Goal: Task Accomplishment & Management: Manage account settings

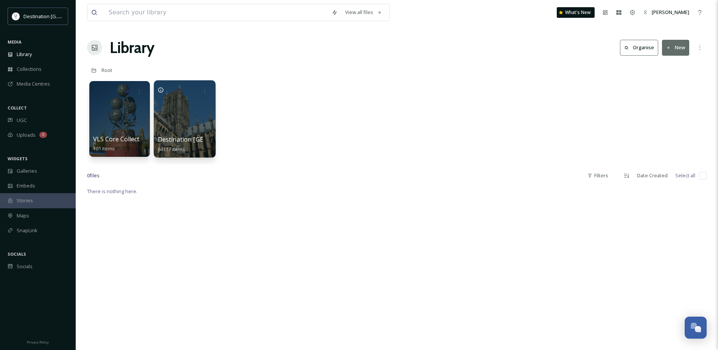
click at [167, 113] on div at bounding box center [185, 118] width 62 height 77
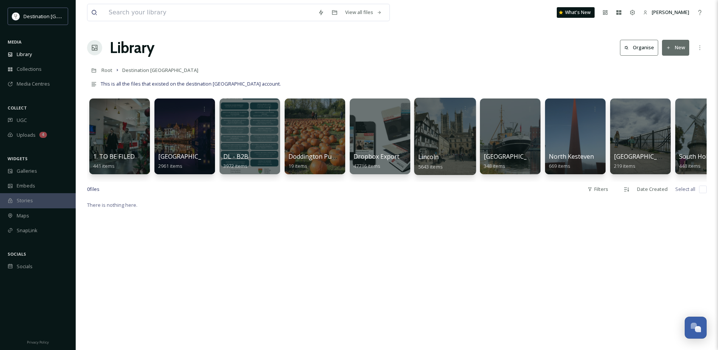
click at [436, 137] on div at bounding box center [445, 136] width 62 height 77
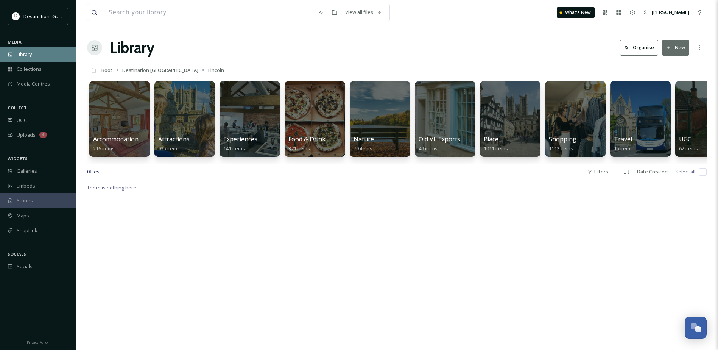
click at [25, 58] on span "Library" at bounding box center [24, 54] width 15 height 7
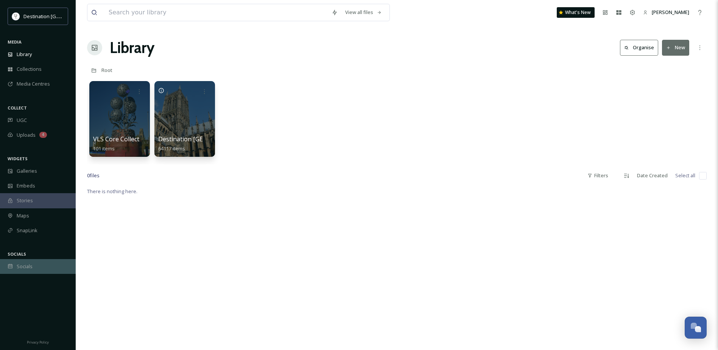
click at [34, 266] on div "Socials" at bounding box center [38, 266] width 76 height 15
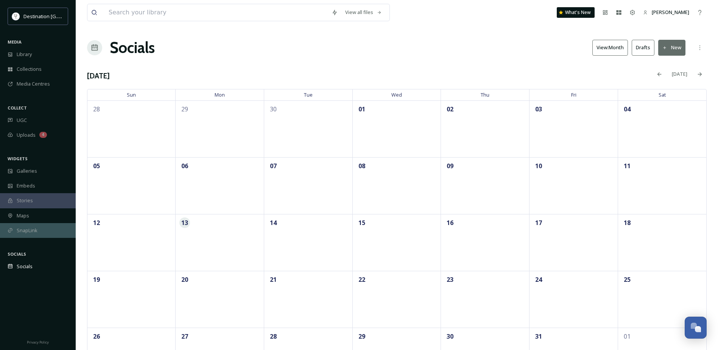
click at [32, 231] on span "SnapLink" at bounding box center [27, 230] width 21 height 7
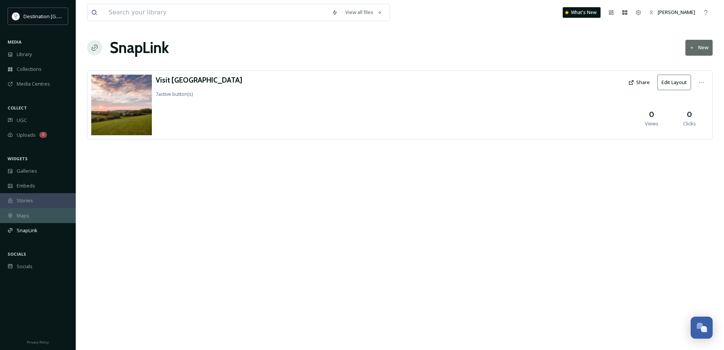
click at [31, 215] on div "Maps" at bounding box center [38, 215] width 76 height 15
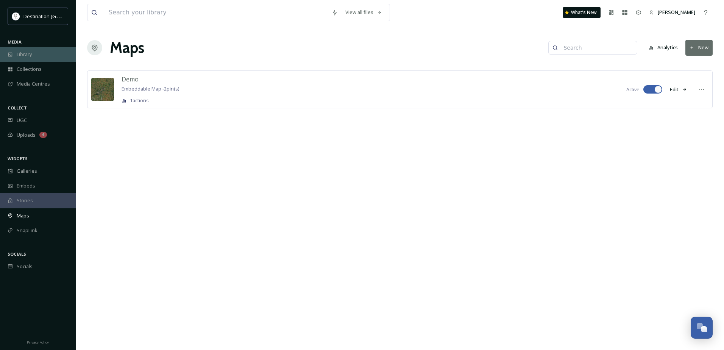
click at [26, 57] on span "Library" at bounding box center [24, 54] width 15 height 7
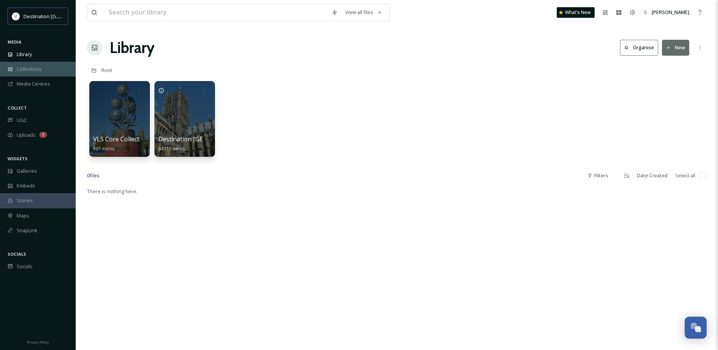
click at [37, 73] on span "Collections" at bounding box center [29, 68] width 25 height 7
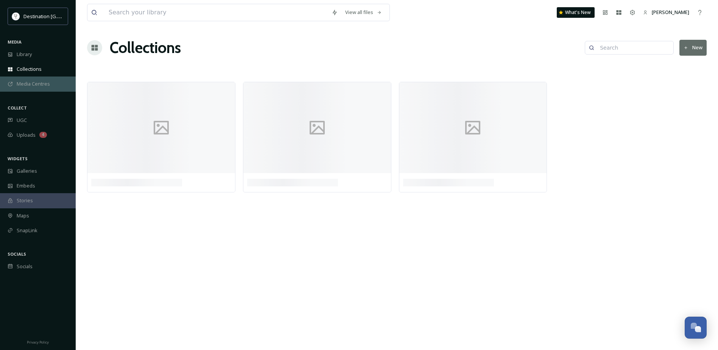
click at [36, 86] on span "Media Centres" at bounding box center [33, 83] width 33 height 7
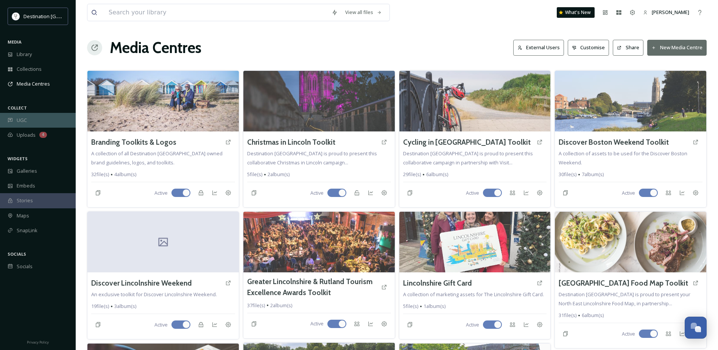
click at [29, 119] on div "UGC" at bounding box center [38, 120] width 76 height 15
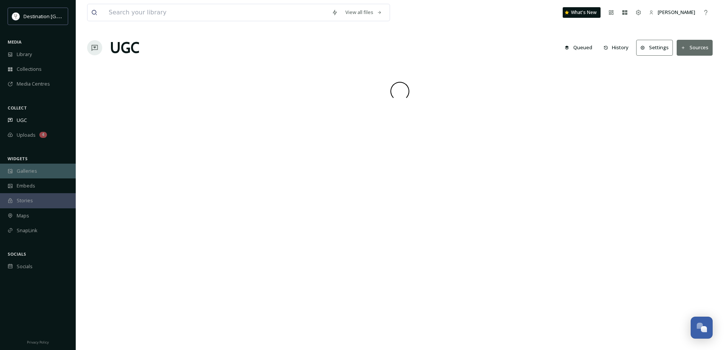
click at [28, 173] on span "Galleries" at bounding box center [27, 170] width 20 height 7
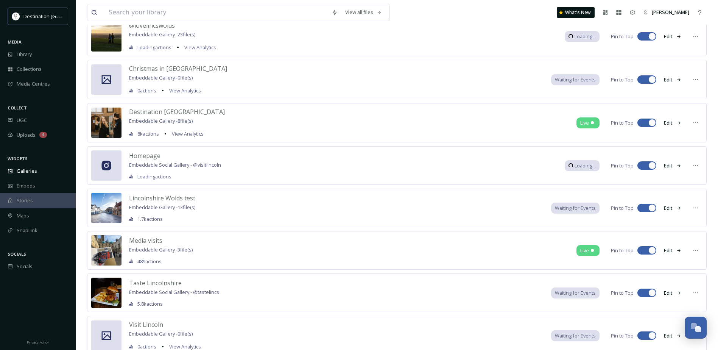
scroll to position [114, 0]
click at [30, 231] on span "SnapLink" at bounding box center [27, 230] width 21 height 7
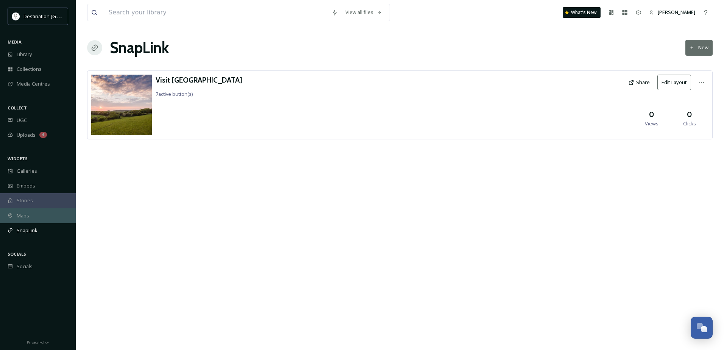
click at [26, 216] on span "Maps" at bounding box center [23, 215] width 12 height 7
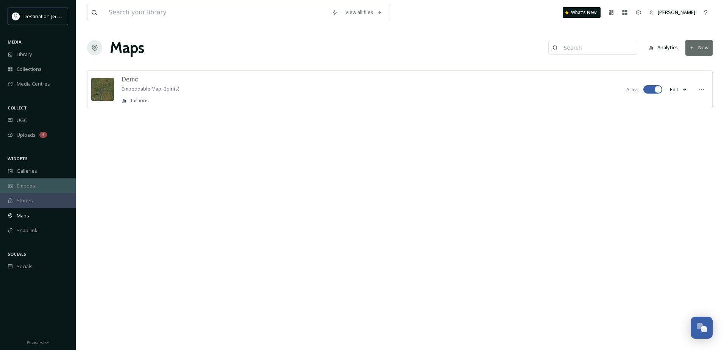
click at [32, 188] on span "Embeds" at bounding box center [26, 185] width 19 height 7
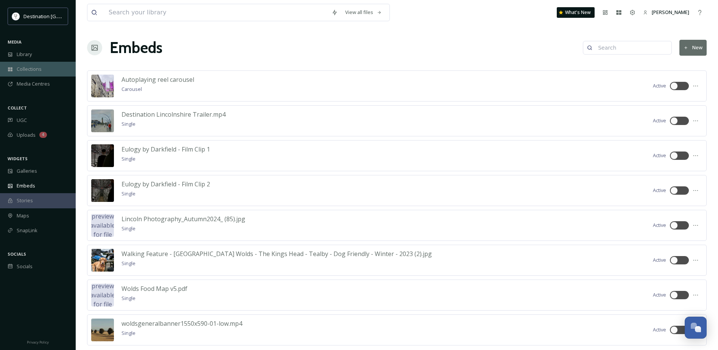
click at [28, 70] on span "Collections" at bounding box center [29, 68] width 25 height 7
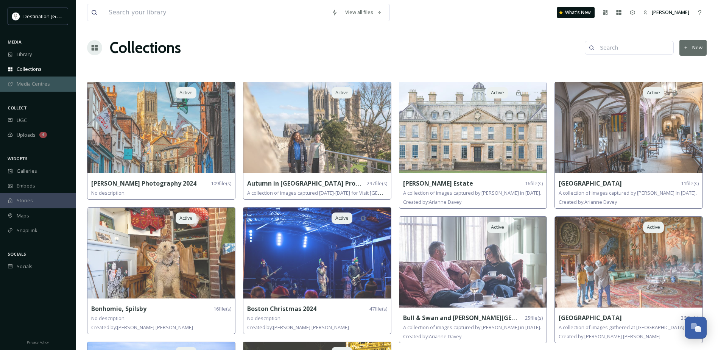
click at [32, 86] on span "Media Centres" at bounding box center [33, 83] width 33 height 7
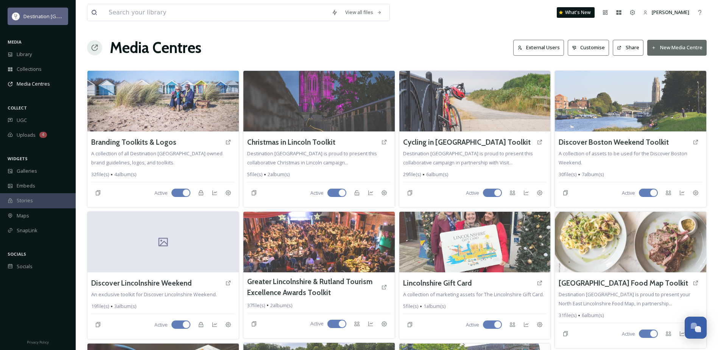
click at [17, 20] on img at bounding box center [16, 16] width 8 height 8
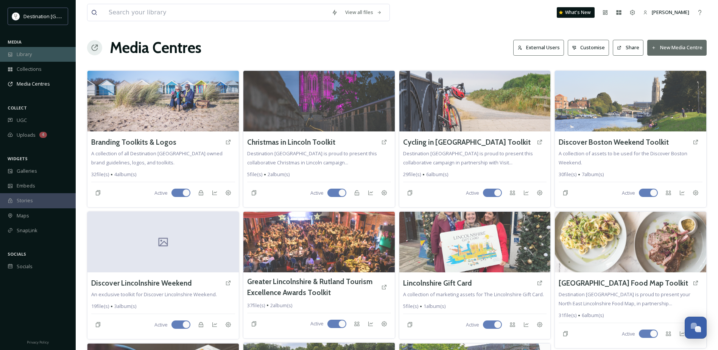
click at [32, 54] on span "Library" at bounding box center [24, 54] width 15 height 7
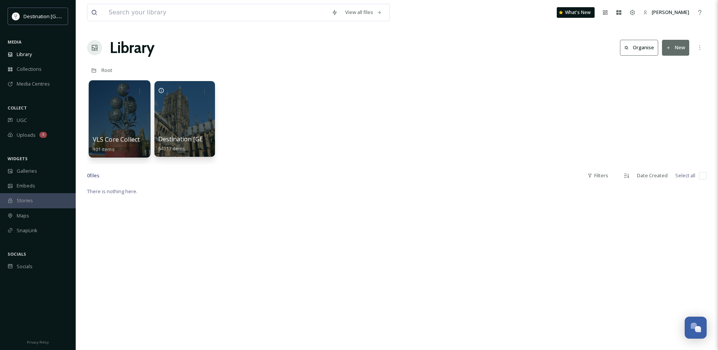
click at [112, 131] on div at bounding box center [120, 118] width 62 height 77
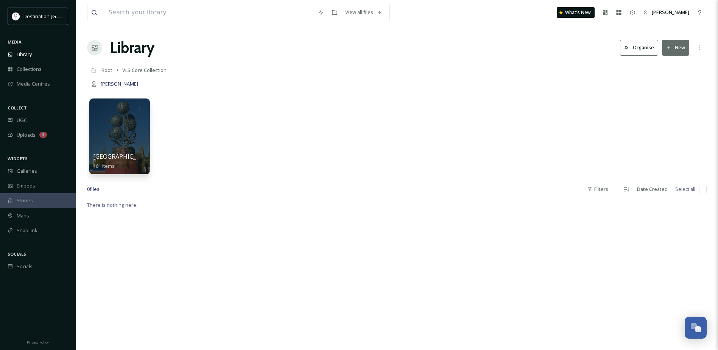
click at [672, 49] on button "New" at bounding box center [675, 48] width 27 height 16
click at [673, 63] on span "File Upload" at bounding box center [672, 65] width 25 height 7
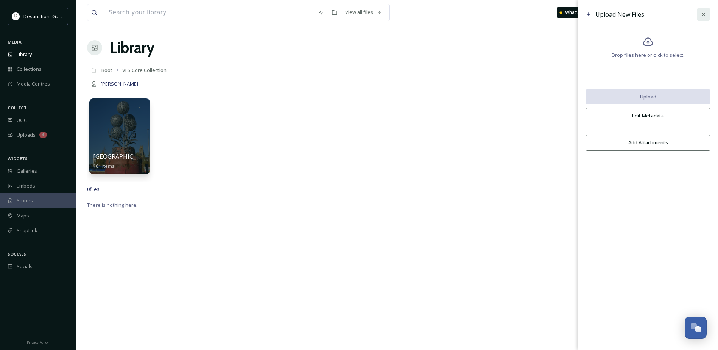
click at [708, 16] on div at bounding box center [704, 15] width 14 height 14
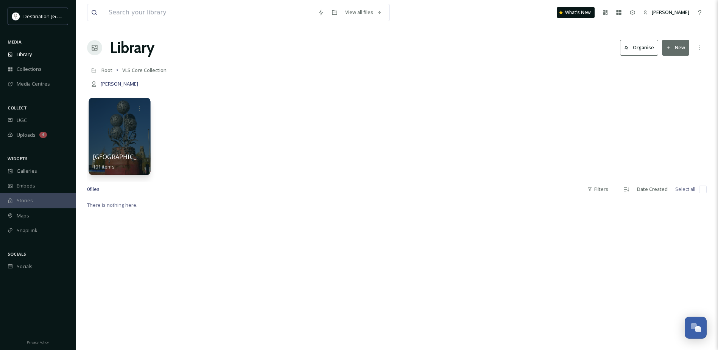
click at [108, 137] on div at bounding box center [120, 136] width 62 height 77
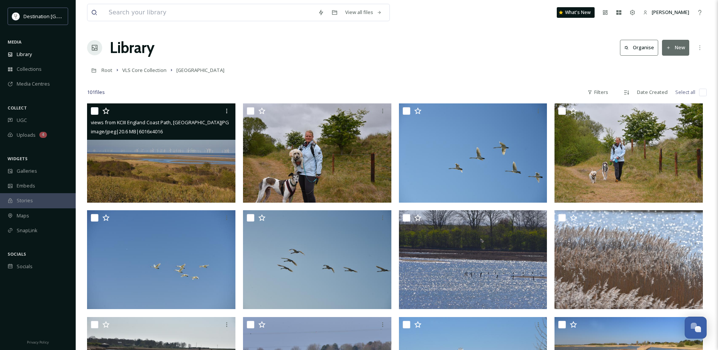
click at [194, 156] on img at bounding box center [161, 152] width 148 height 99
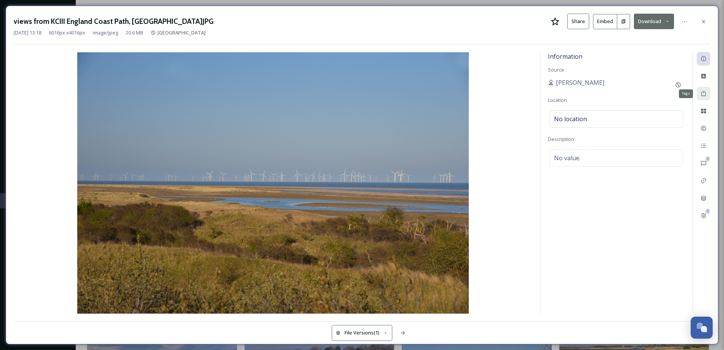
click at [700, 93] on icon at bounding box center [703, 93] width 6 height 6
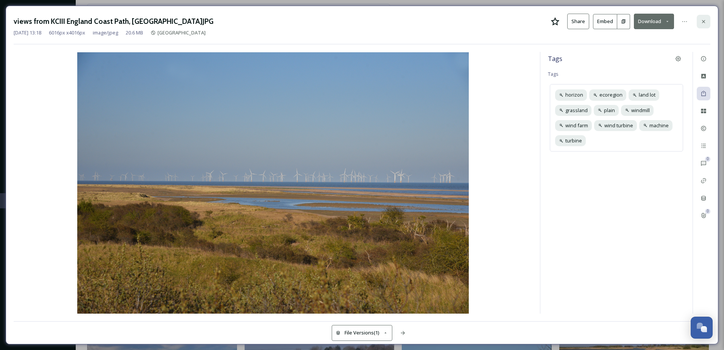
click at [705, 21] on icon at bounding box center [703, 22] width 6 height 6
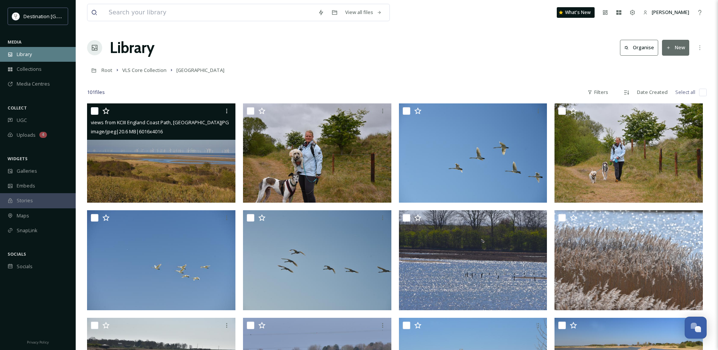
click at [38, 57] on div "Library" at bounding box center [38, 54] width 76 height 15
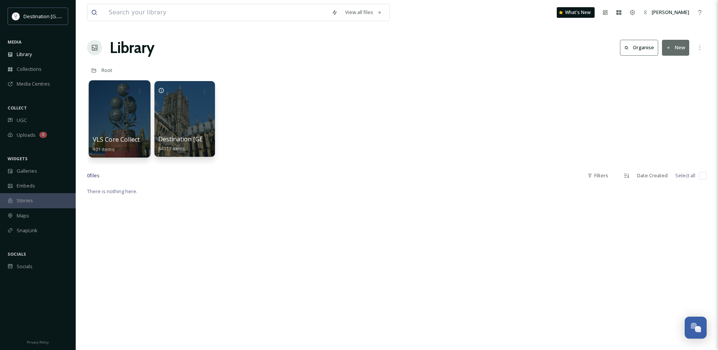
click at [131, 107] on div at bounding box center [120, 118] width 62 height 77
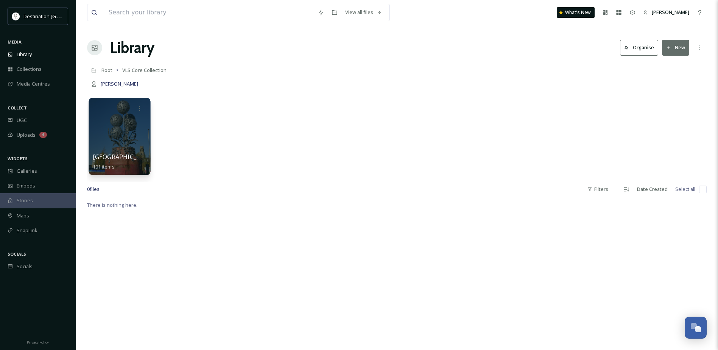
click at [128, 134] on div at bounding box center [120, 136] width 62 height 77
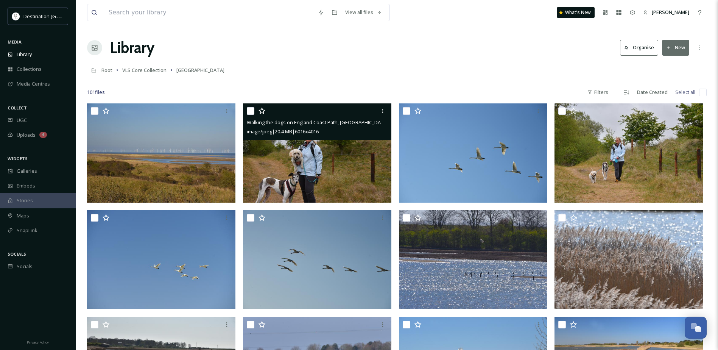
click at [309, 166] on img at bounding box center [317, 152] width 148 height 99
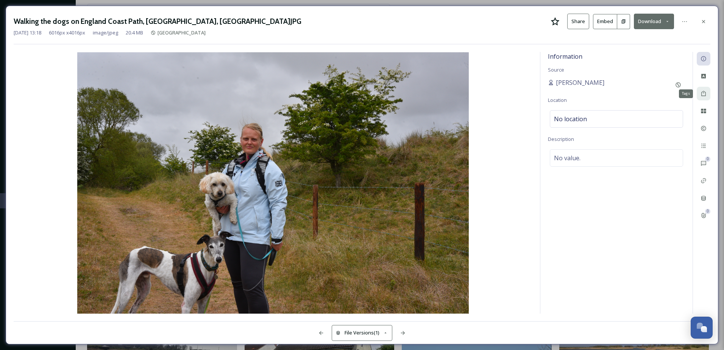
click at [703, 95] on icon at bounding box center [703, 93] width 6 height 6
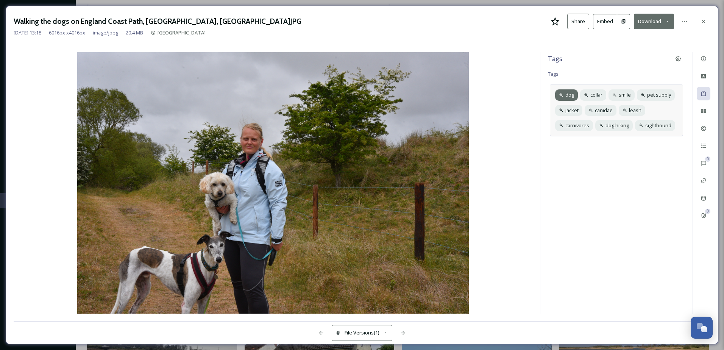
click at [566, 96] on span "dog" at bounding box center [569, 94] width 9 height 7
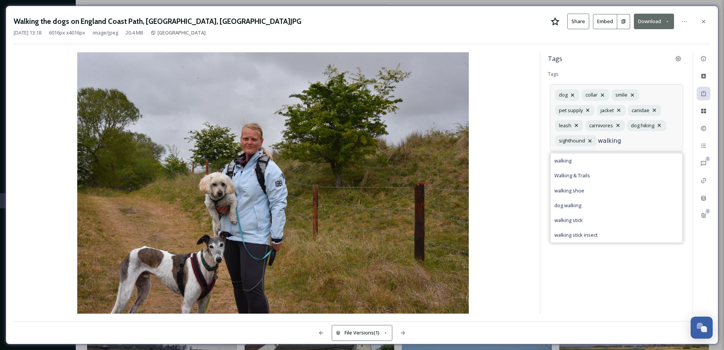
type input "walking"
click at [605, 181] on div "Walking & Trails" at bounding box center [616, 175] width 132 height 15
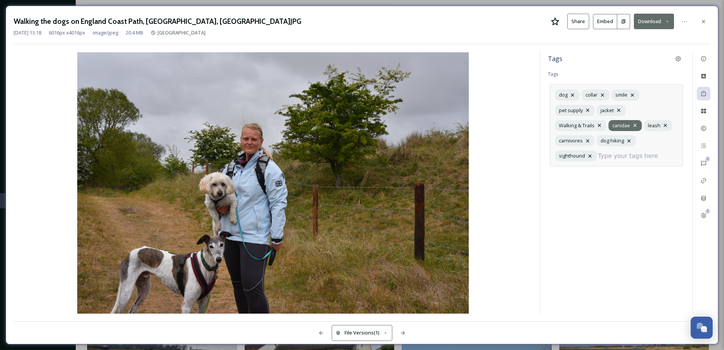
click at [636, 125] on icon at bounding box center [635, 125] width 6 height 6
click at [705, 21] on icon at bounding box center [703, 22] width 6 height 6
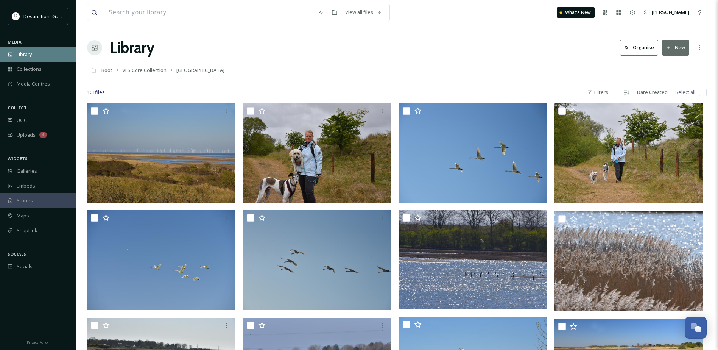
click at [34, 60] on div "Library" at bounding box center [38, 54] width 76 height 15
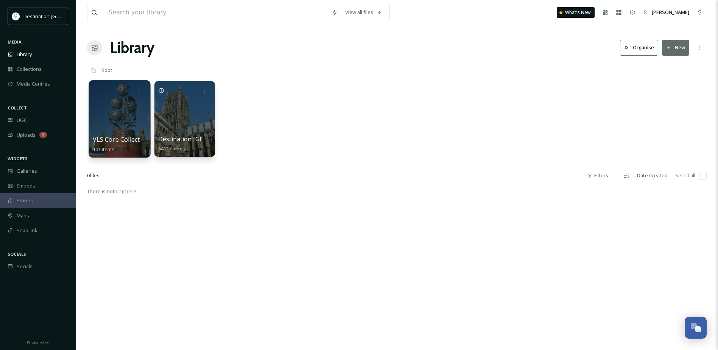
click at [142, 121] on div at bounding box center [120, 118] width 62 height 77
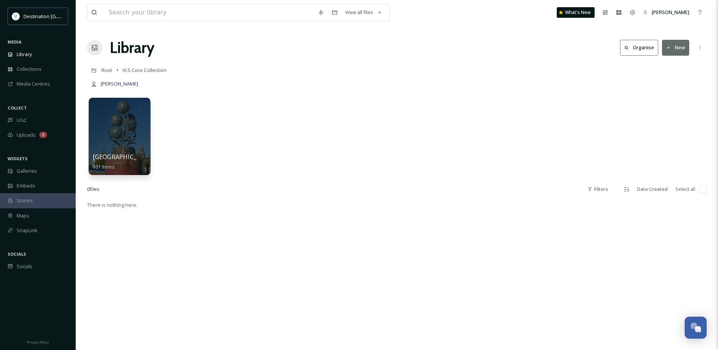
click at [126, 137] on div at bounding box center [120, 136] width 62 height 77
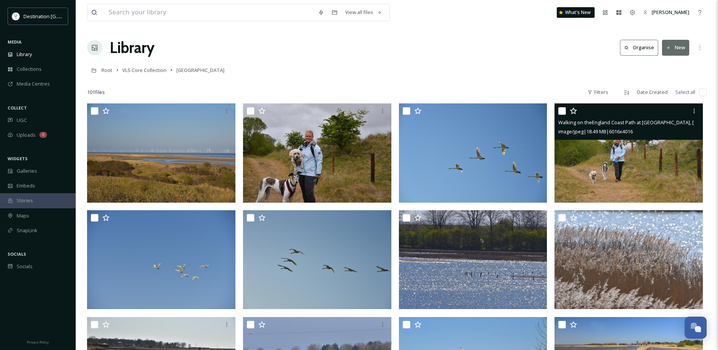
click at [613, 158] on img at bounding box center [628, 152] width 148 height 99
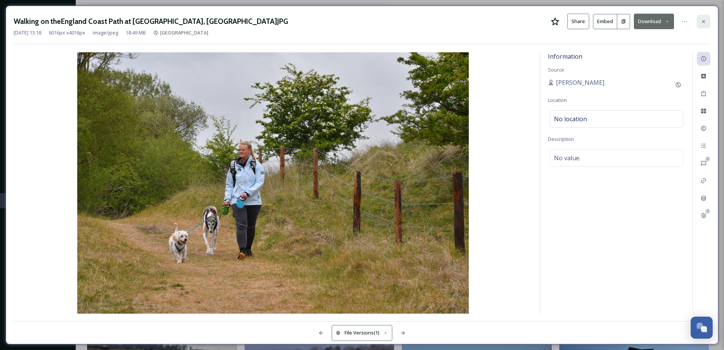
click at [707, 22] on div at bounding box center [703, 22] width 14 height 14
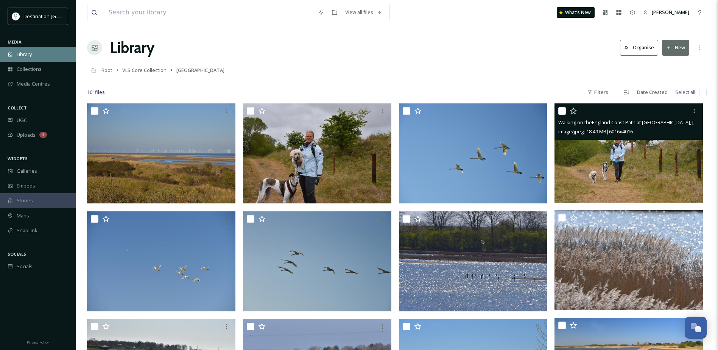
click at [25, 55] on span "Library" at bounding box center [24, 54] width 15 height 7
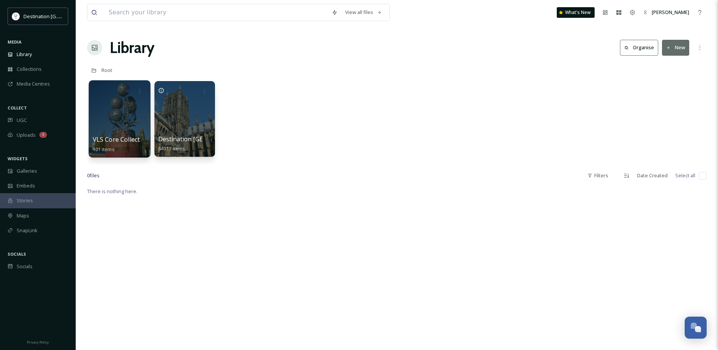
click at [127, 131] on div at bounding box center [120, 118] width 62 height 77
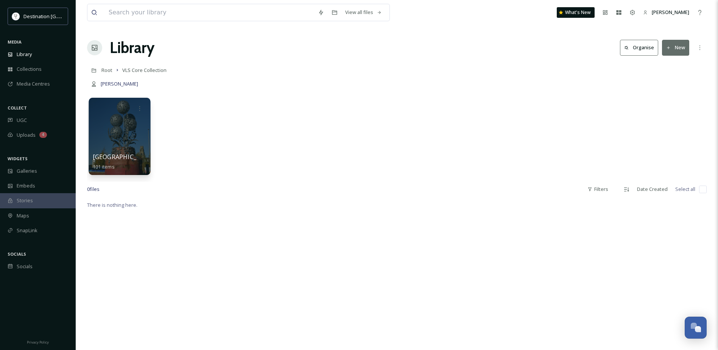
click at [98, 138] on div at bounding box center [120, 136] width 62 height 77
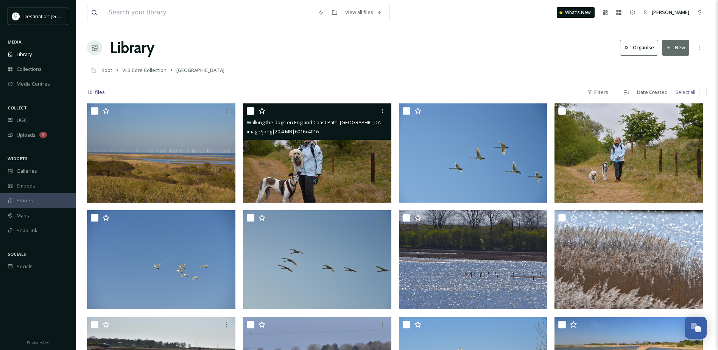
click at [315, 146] on img at bounding box center [317, 152] width 148 height 99
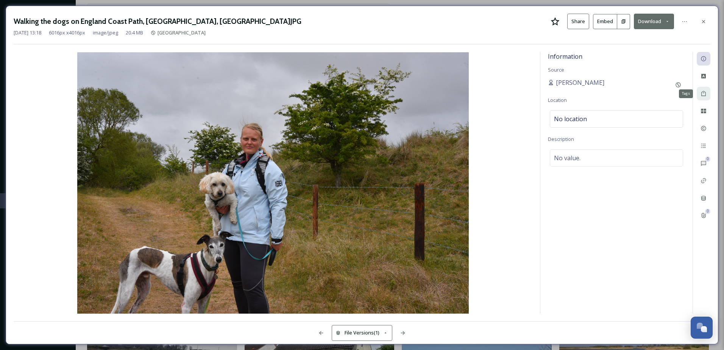
click at [707, 92] on div "Tags" at bounding box center [703, 94] width 14 height 14
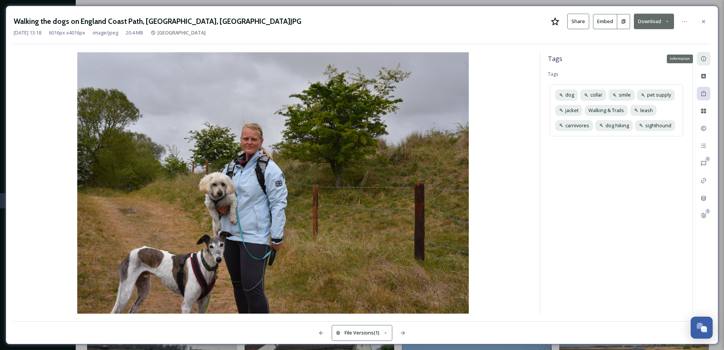
click at [702, 60] on icon at bounding box center [703, 59] width 6 height 6
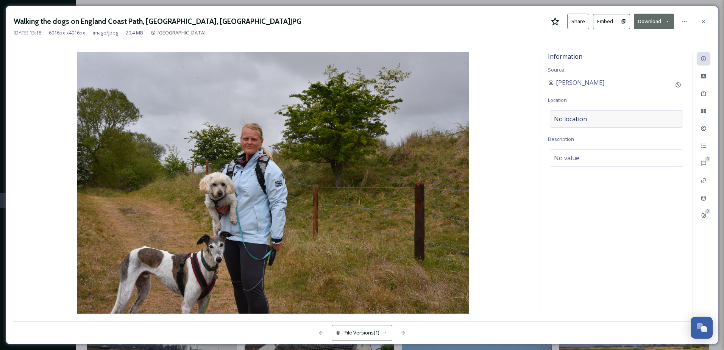
click at [596, 118] on div "No location" at bounding box center [615, 118] width 133 height 17
click at [605, 118] on input at bounding box center [616, 118] width 132 height 17
click at [604, 209] on div "Information Source [PERSON_NAME] Location No location Description No value." at bounding box center [616, 182] width 152 height 261
click at [600, 121] on div "No location" at bounding box center [615, 118] width 133 height 17
click at [600, 119] on input at bounding box center [616, 118] width 132 height 17
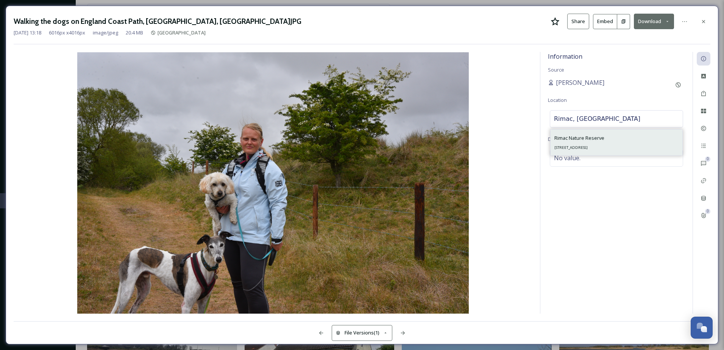
type input "Rimac, [GEOGRAPHIC_DATA]"
click at [641, 145] on div "Rimac Nature Reserve Saltfleetby, Louth LN11 7TR, [GEOGRAPHIC_DATA]" at bounding box center [616, 142] width 132 height 26
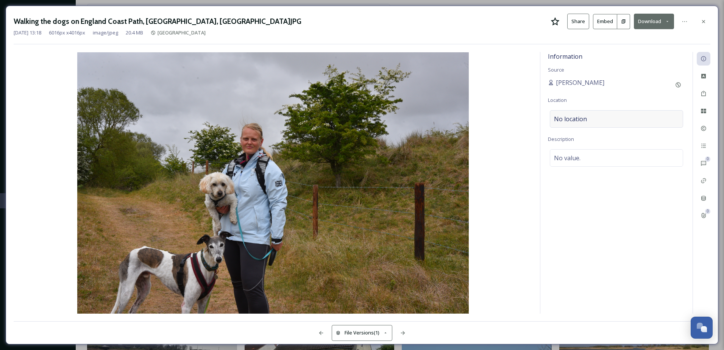
click at [581, 120] on span "No location" at bounding box center [570, 118] width 33 height 9
click at [581, 120] on input at bounding box center [616, 118] width 132 height 17
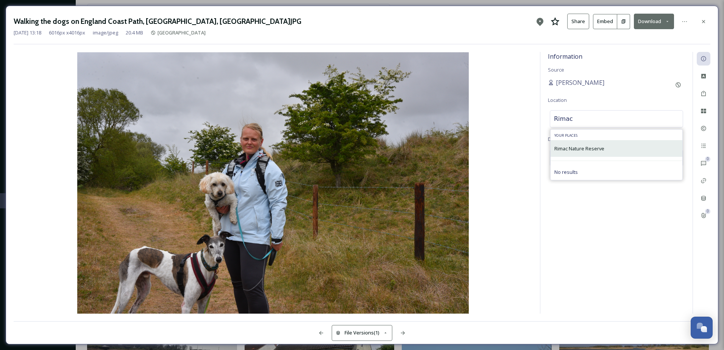
type input "Rimac"
click at [585, 147] on span "Rimac Nature Reserve" at bounding box center [579, 148] width 50 height 7
click at [576, 149] on span "Rimac Nature Reserve" at bounding box center [579, 148] width 50 height 7
click at [593, 219] on div "Information Source [PERSON_NAME] Location [GEOGRAPHIC_DATA] Your Places Rimac N…" at bounding box center [616, 182] width 152 height 261
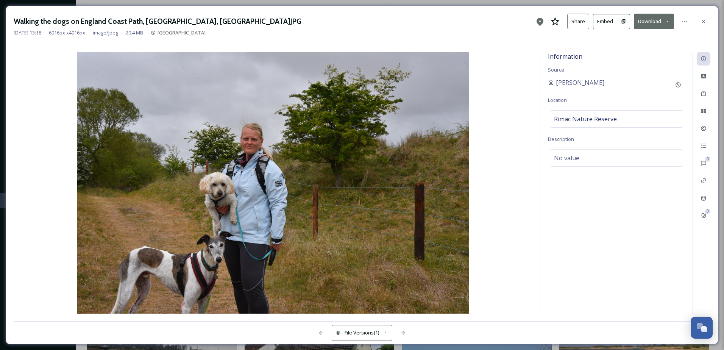
click at [633, 265] on div "Information Source [PERSON_NAME] Location [GEOGRAPHIC_DATA] Description No valu…" at bounding box center [616, 182] width 152 height 261
click at [584, 157] on div "No value." at bounding box center [615, 157] width 133 height 17
click at [584, 154] on textarea at bounding box center [616, 180] width 137 height 63
click at [635, 115] on div "Rimac Nature Reserve" at bounding box center [615, 118] width 133 height 17
click at [632, 117] on input "Rimac" at bounding box center [616, 118] width 132 height 17
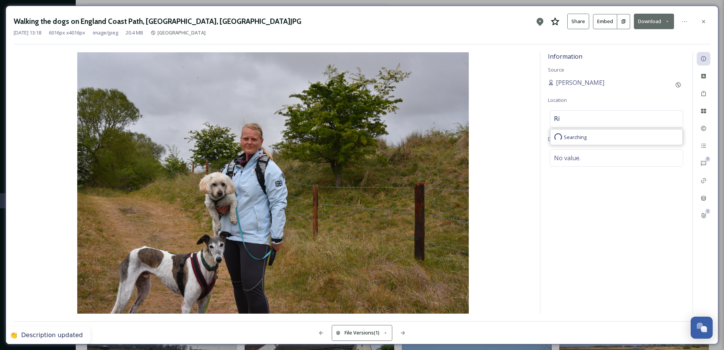
type input "R"
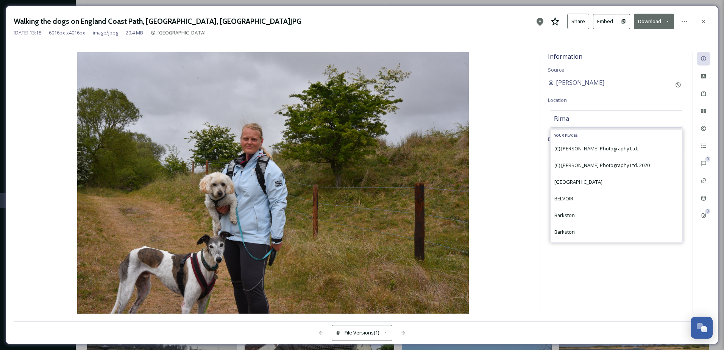
type input "Rimac"
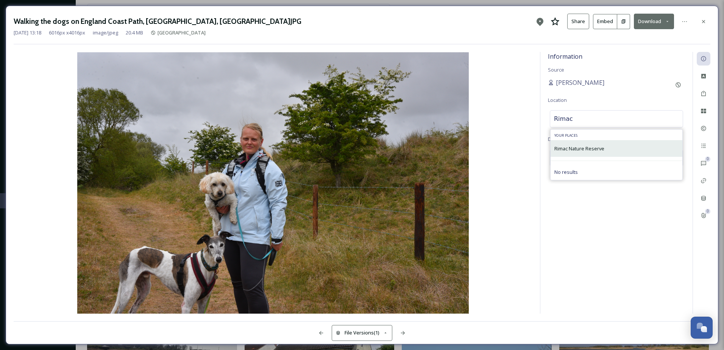
click at [604, 148] on span "Rimac Nature Reserve" at bounding box center [579, 148] width 50 height 7
click at [593, 145] on div "Rimac Nature Reserve" at bounding box center [579, 148] width 50 height 9
click at [568, 151] on span "Rimac Nature Reserve" at bounding box center [579, 148] width 50 height 7
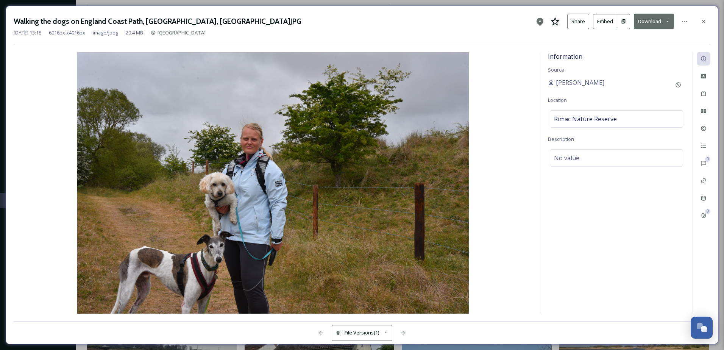
click at [592, 225] on div "Information Source [PERSON_NAME] Location [GEOGRAPHIC_DATA] Description No valu…" at bounding box center [616, 182] width 152 height 261
click at [576, 158] on span "No value." at bounding box center [567, 157] width 26 height 9
click at [584, 157] on textarea at bounding box center [616, 180] width 137 height 63
click at [635, 273] on div "Information Source [PERSON_NAME] Location [GEOGRAPHIC_DATA] Description Add Emo…" at bounding box center [616, 182] width 152 height 261
click at [703, 20] on icon at bounding box center [703, 22] width 6 height 6
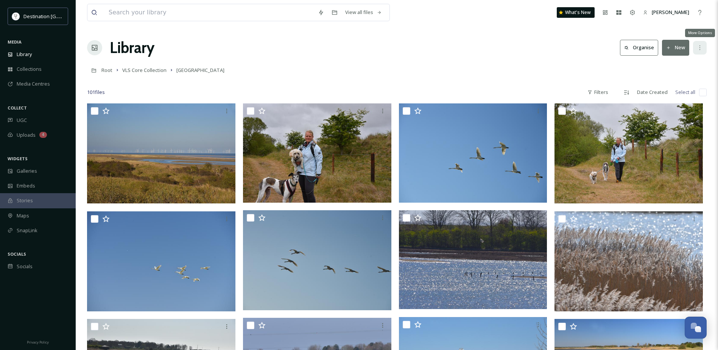
click at [699, 50] on icon at bounding box center [699, 47] width 1 height 5
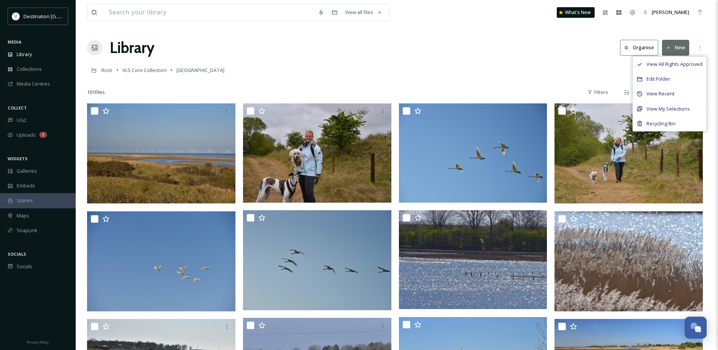
click at [416, 75] on div "Root VLS Core Collection [GEOGRAPHIC_DATA]" at bounding box center [396, 70] width 619 height 14
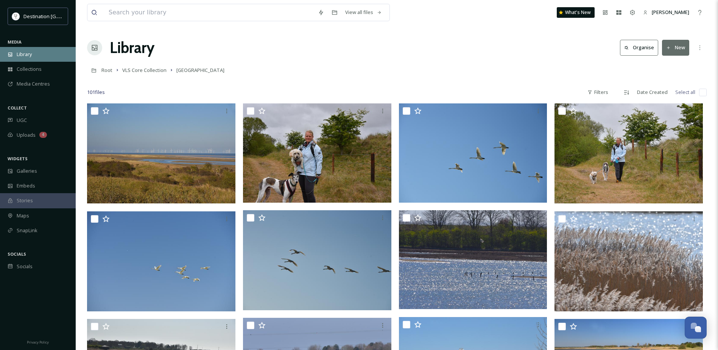
click at [26, 54] on span "Library" at bounding box center [24, 54] width 15 height 7
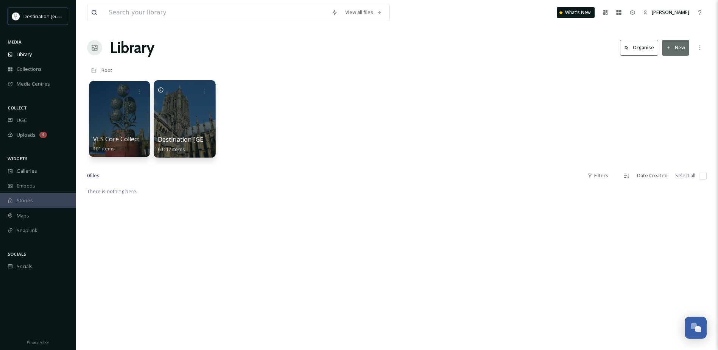
click at [201, 117] on div at bounding box center [185, 118] width 62 height 77
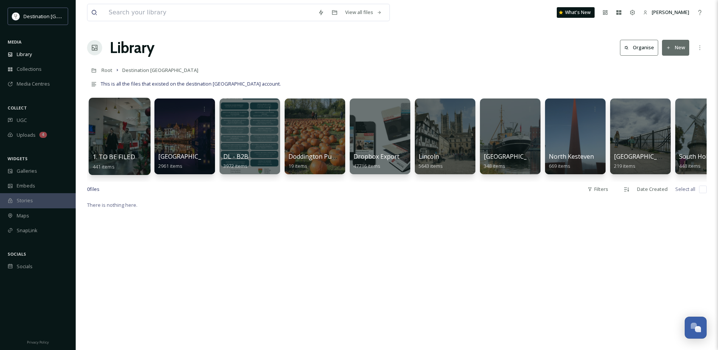
click at [127, 132] on div at bounding box center [120, 136] width 62 height 77
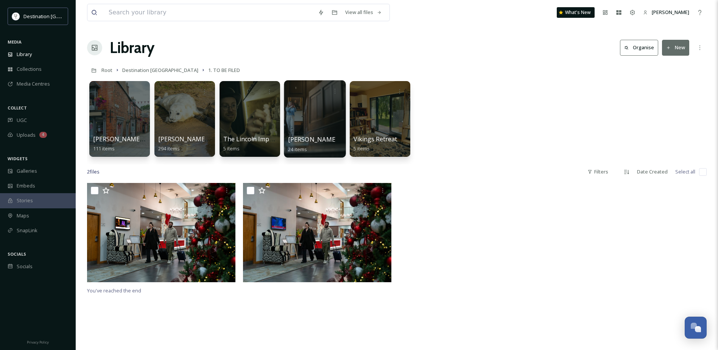
click at [318, 118] on div at bounding box center [315, 118] width 62 height 77
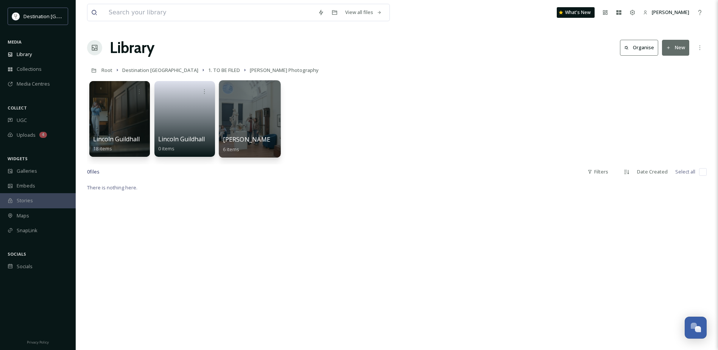
click at [244, 115] on div at bounding box center [250, 118] width 62 height 77
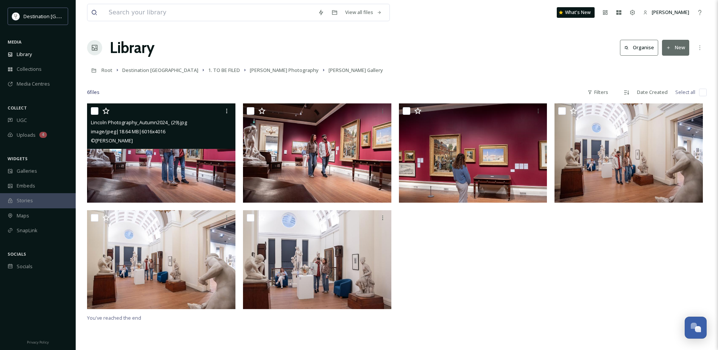
click at [181, 158] on img at bounding box center [161, 152] width 148 height 99
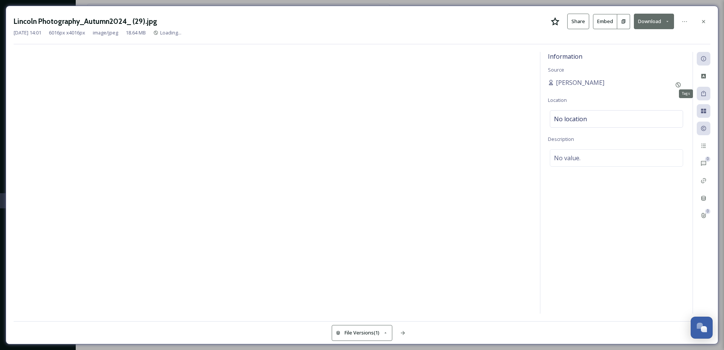
click at [705, 95] on icon at bounding box center [703, 93] width 6 height 6
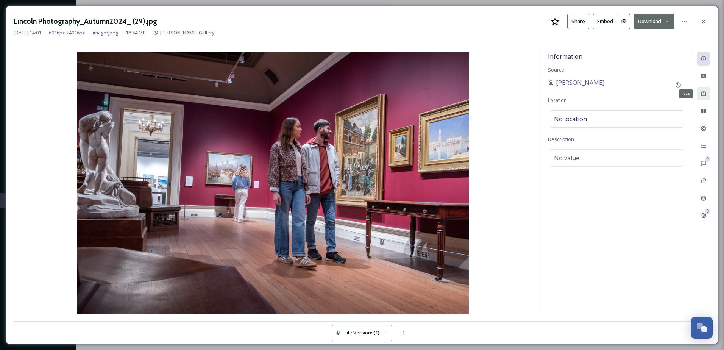
click at [704, 90] on div "Tags" at bounding box center [703, 94] width 14 height 14
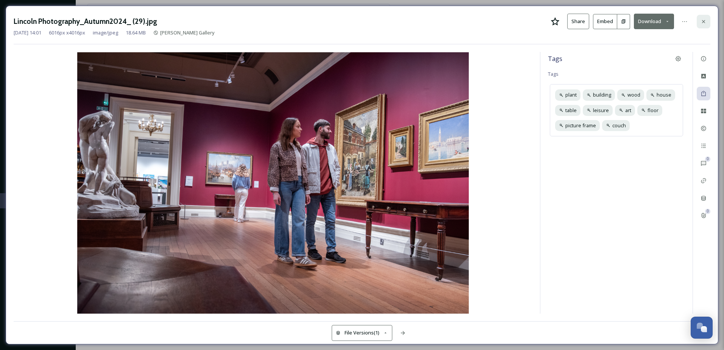
click at [706, 23] on icon at bounding box center [703, 22] width 6 height 6
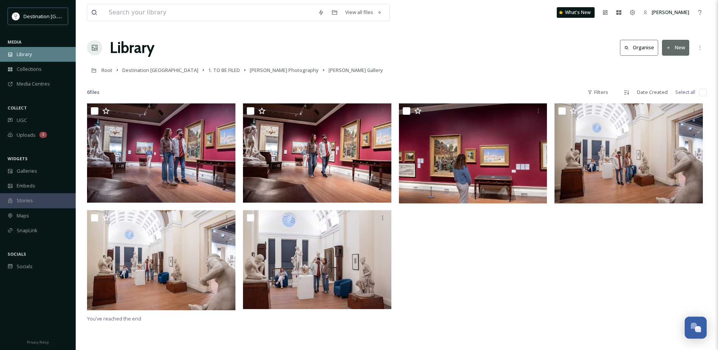
click at [29, 56] on span "Library" at bounding box center [24, 54] width 15 height 7
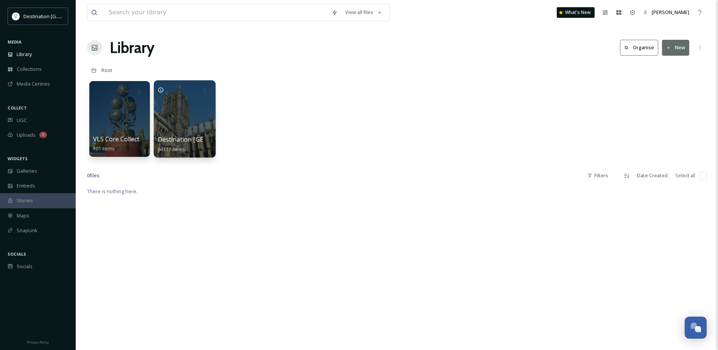
click at [198, 132] on div at bounding box center [185, 118] width 62 height 77
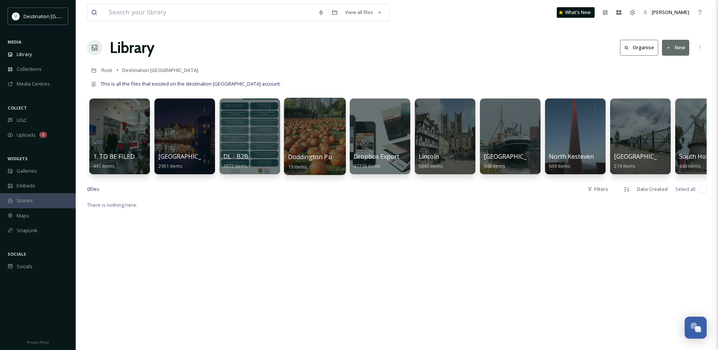
click at [330, 133] on div at bounding box center [315, 136] width 62 height 77
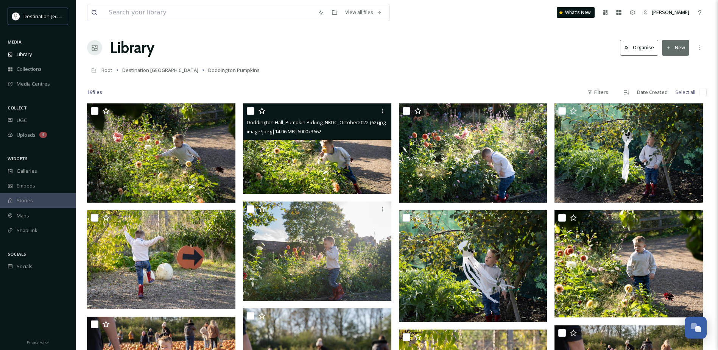
click at [338, 155] on img at bounding box center [317, 148] width 148 height 90
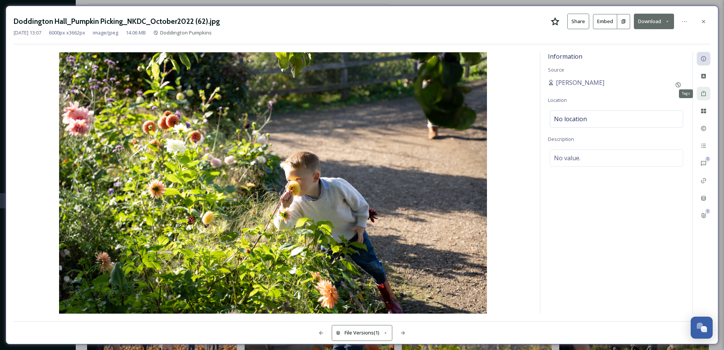
click at [702, 95] on icon at bounding box center [703, 93] width 6 height 6
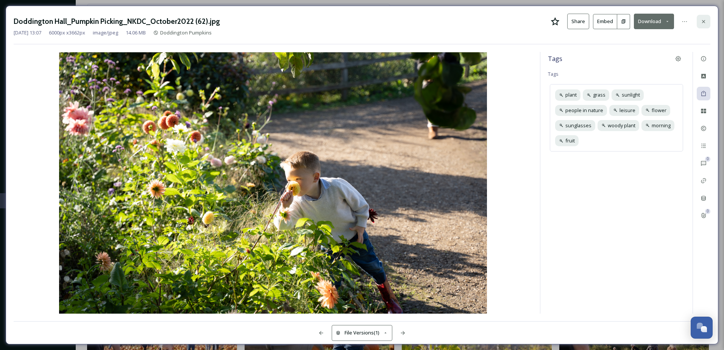
click at [702, 25] on div at bounding box center [703, 22] width 14 height 14
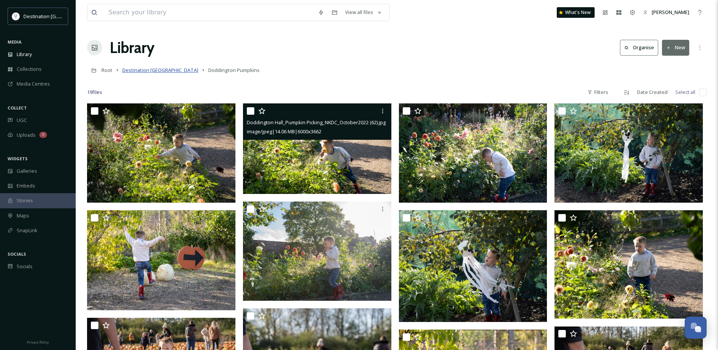
click at [158, 73] on span "Destination [GEOGRAPHIC_DATA]" at bounding box center [160, 70] width 76 height 7
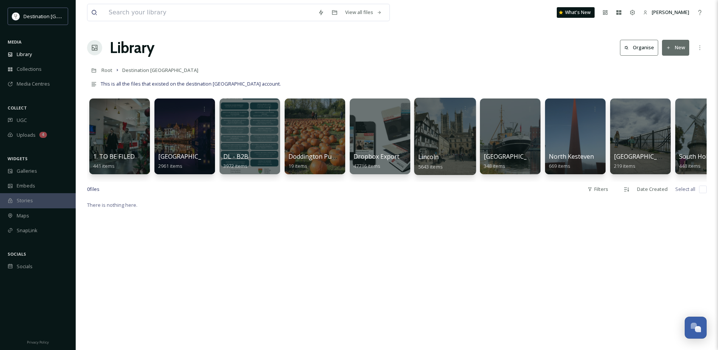
click at [446, 149] on div at bounding box center [445, 136] width 62 height 77
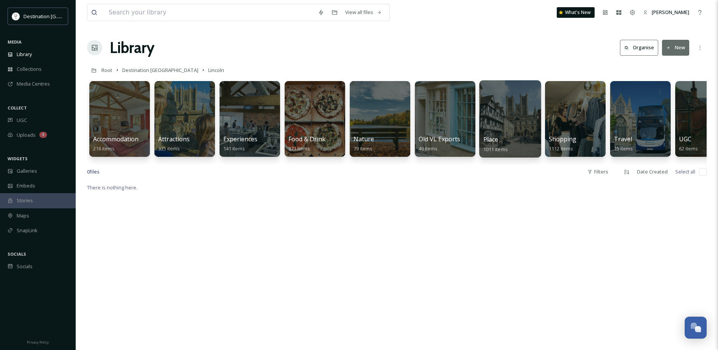
click at [503, 123] on div at bounding box center [510, 118] width 62 height 77
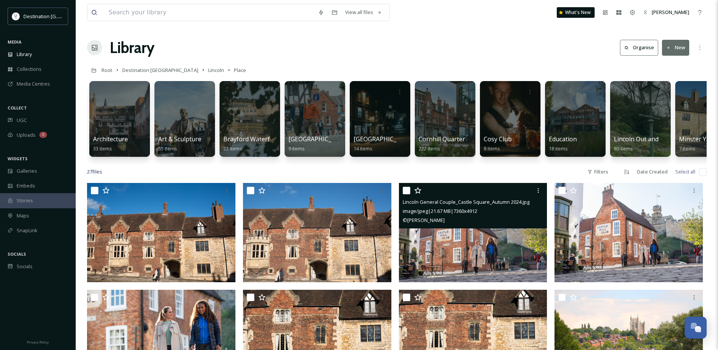
click at [463, 244] on img at bounding box center [473, 232] width 148 height 99
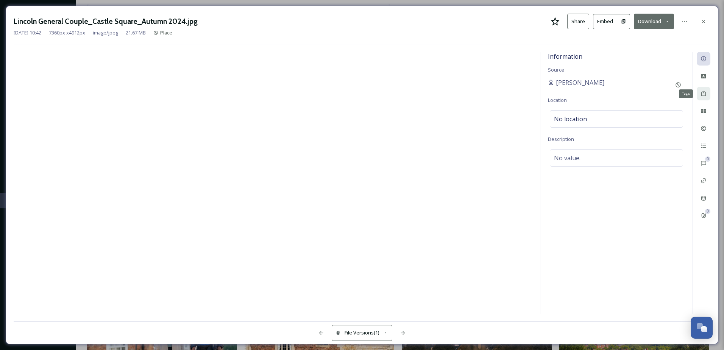
click at [704, 92] on icon at bounding box center [703, 93] width 5 height 5
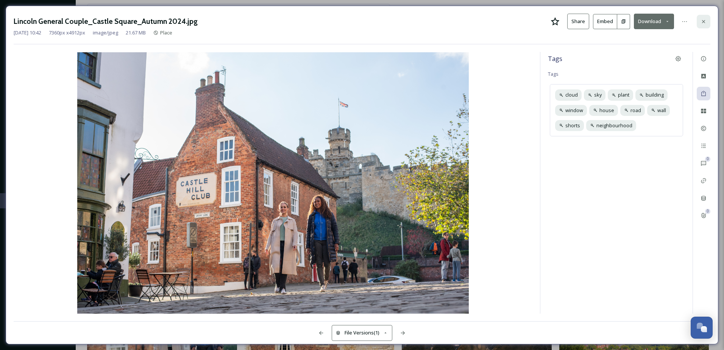
click at [703, 23] on icon at bounding box center [703, 22] width 6 height 6
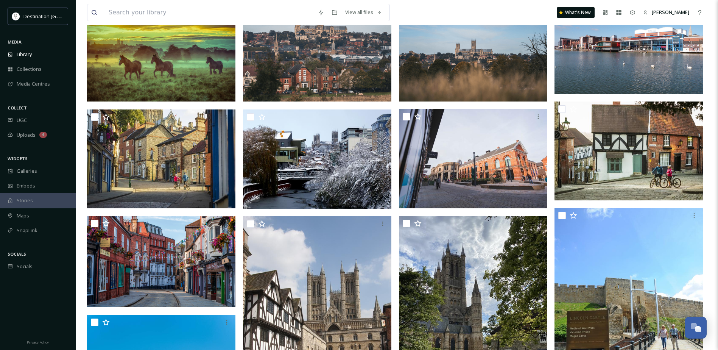
scroll to position [416, 0]
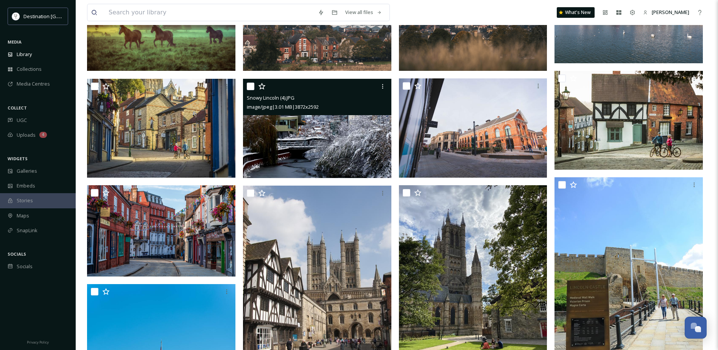
click at [310, 149] on img at bounding box center [317, 128] width 148 height 100
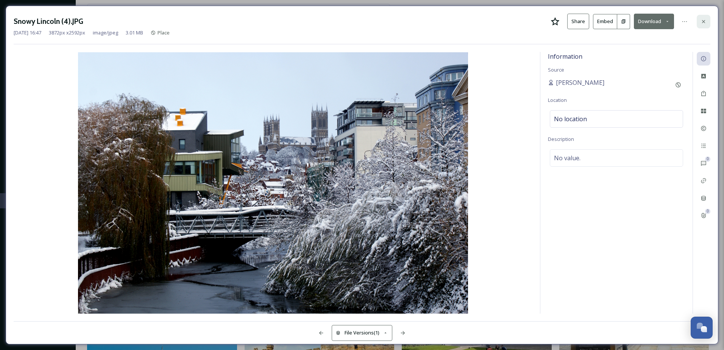
click at [706, 21] on div at bounding box center [703, 22] width 14 height 14
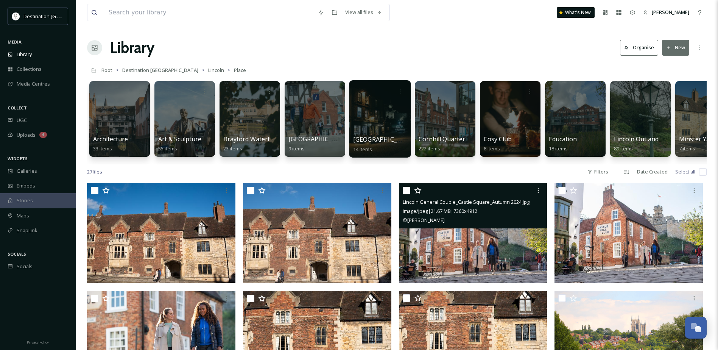
click at [374, 106] on div at bounding box center [380, 118] width 62 height 77
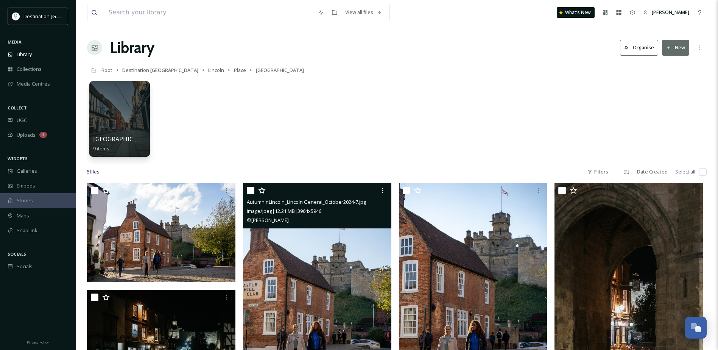
click at [347, 254] on img at bounding box center [317, 294] width 148 height 223
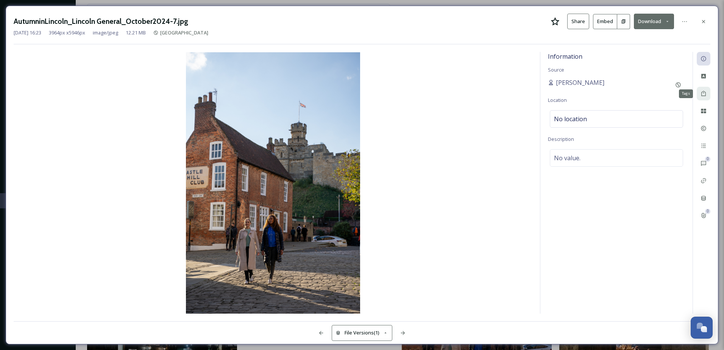
click at [700, 93] on icon at bounding box center [703, 93] width 6 height 6
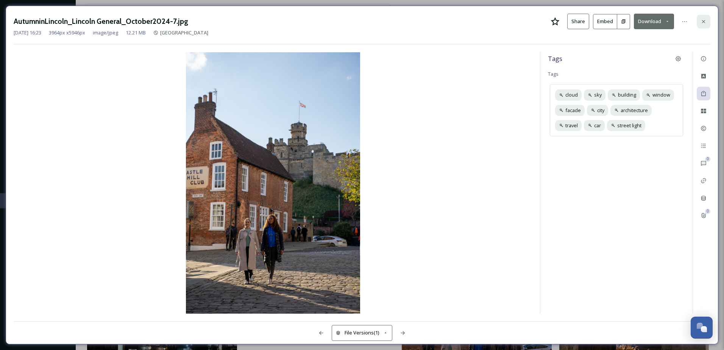
click at [700, 23] on icon at bounding box center [703, 22] width 6 height 6
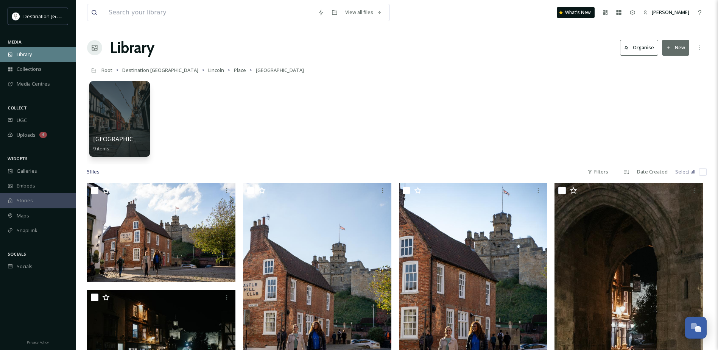
click at [31, 53] on span "Library" at bounding box center [24, 54] width 15 height 7
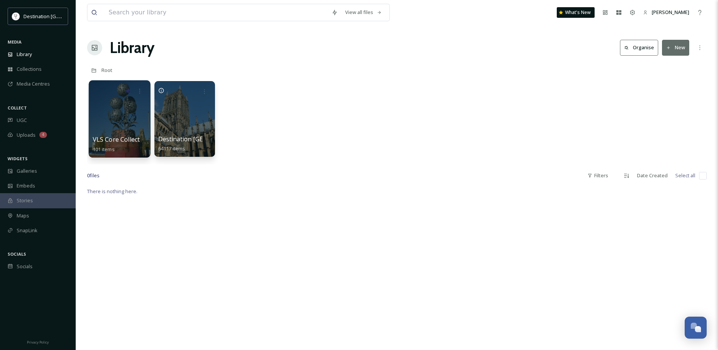
click at [125, 133] on div at bounding box center [120, 118] width 62 height 77
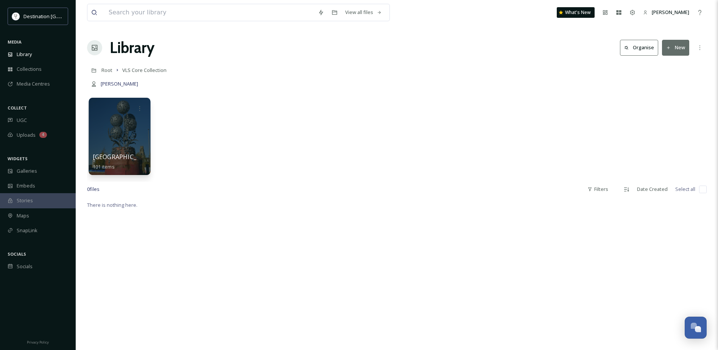
click at [134, 133] on div at bounding box center [120, 136] width 62 height 77
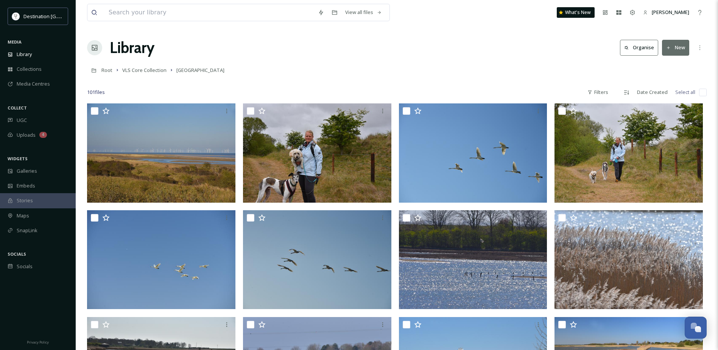
click at [703, 92] on input "checkbox" at bounding box center [703, 93] width 8 height 8
checkbox input "true"
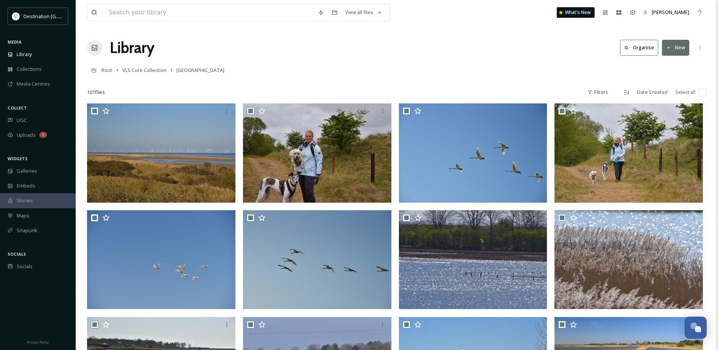
checkbox input "true"
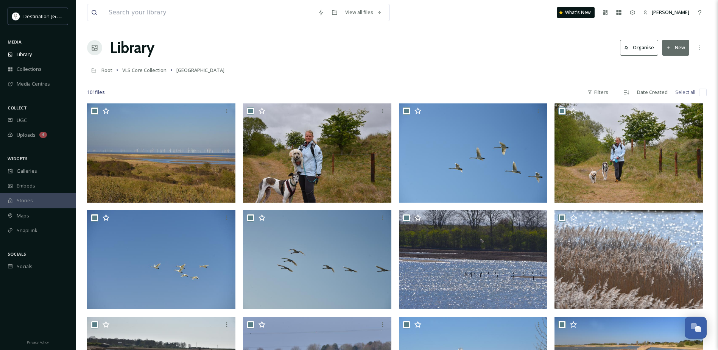
checkbox input "true"
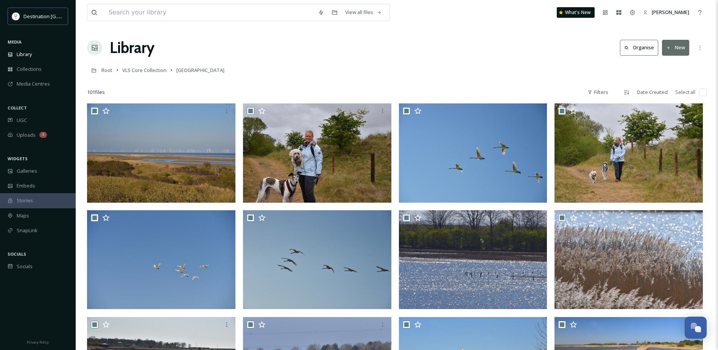
checkbox input "true"
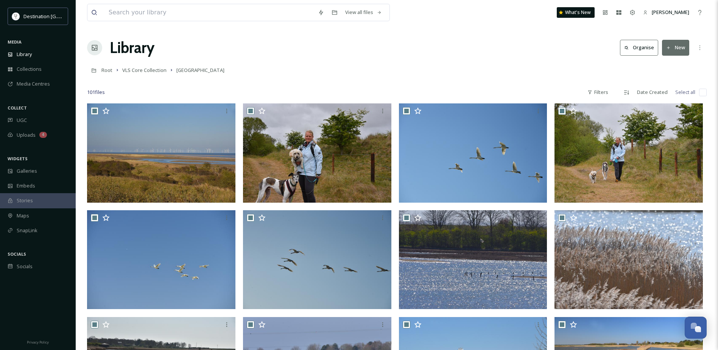
checkbox input "true"
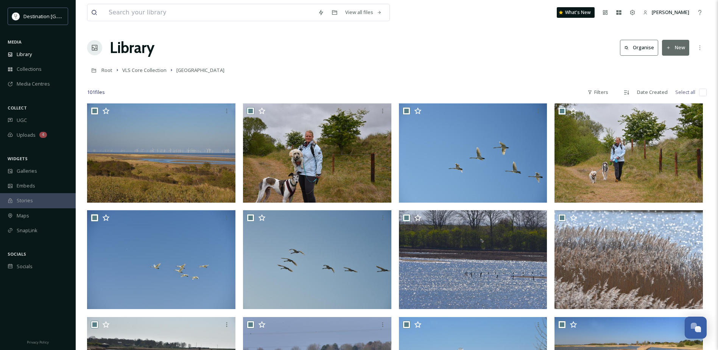
checkbox input "true"
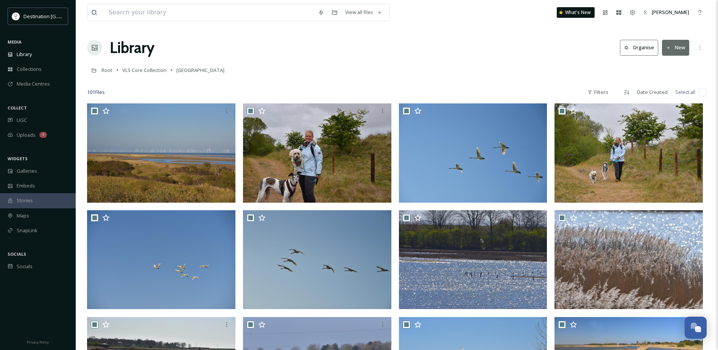
checkbox input "true"
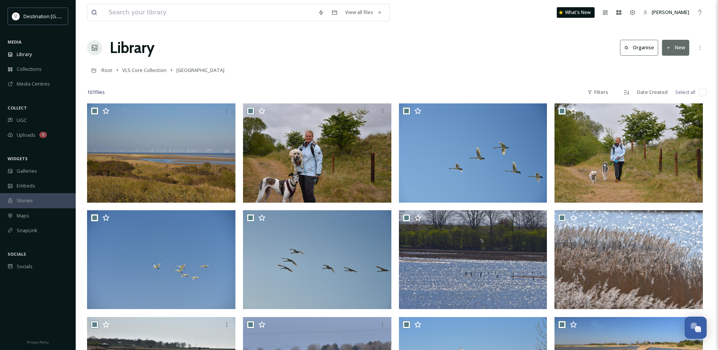
checkbox input "true"
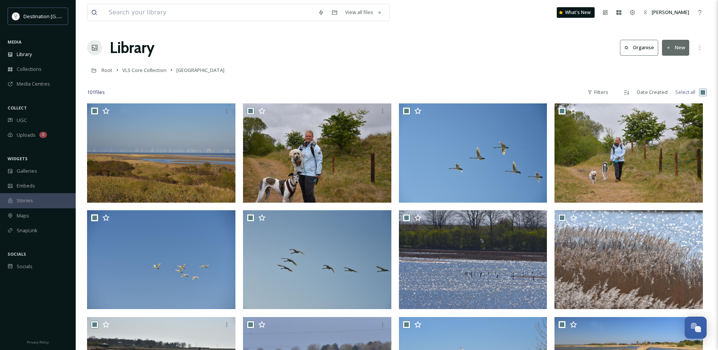
checkbox input "true"
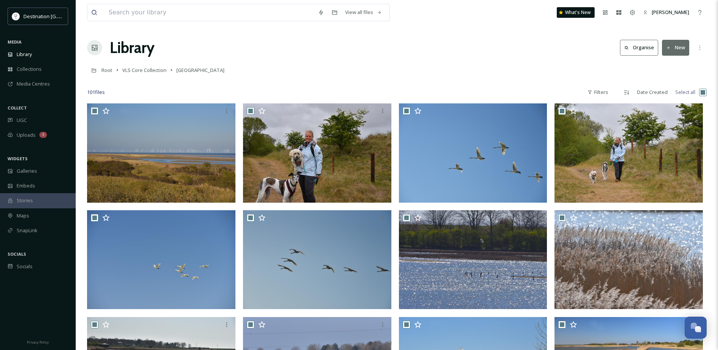
checkbox input "true"
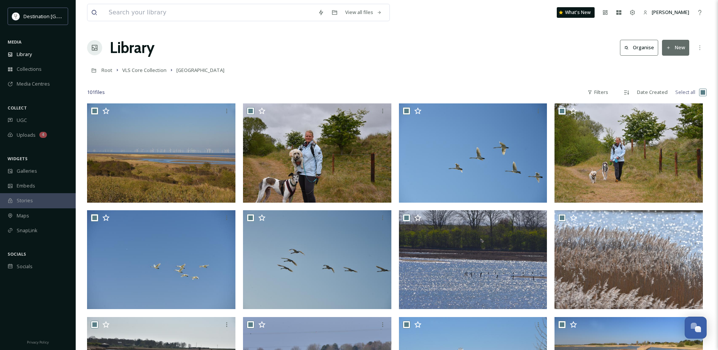
checkbox input "true"
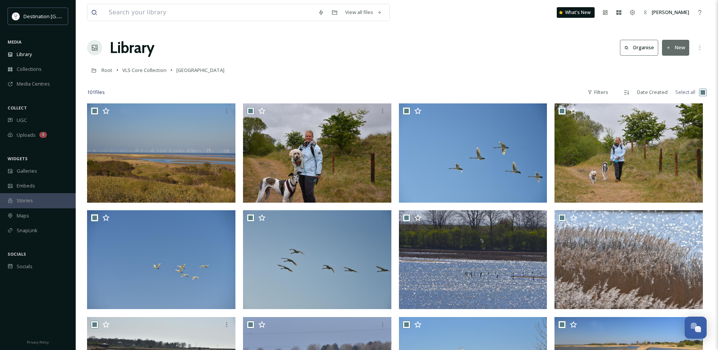
checkbox input "true"
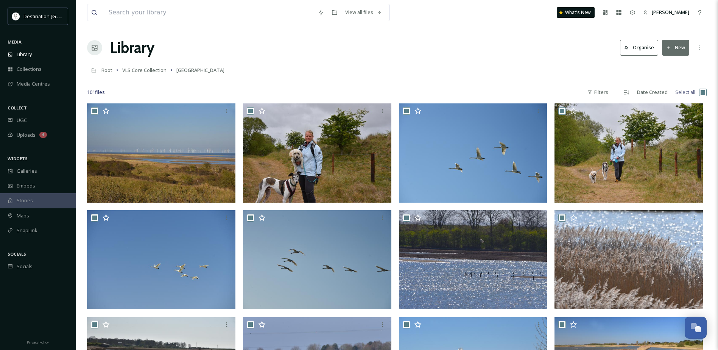
checkbox input "true"
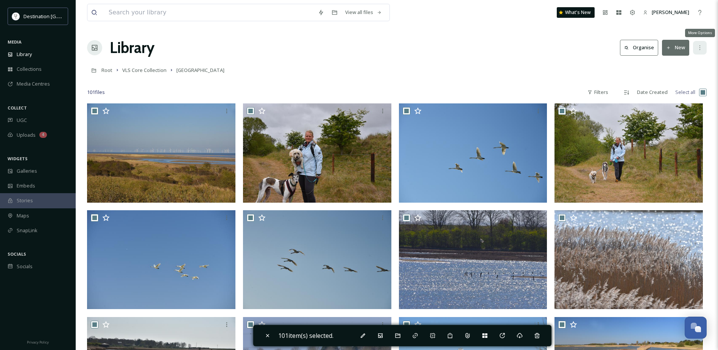
click at [696, 48] on div "More Options" at bounding box center [700, 48] width 14 height 14
click at [484, 75] on div "Root VLS Core Collection [GEOGRAPHIC_DATA]" at bounding box center [396, 70] width 619 height 14
click at [29, 69] on span "Collections" at bounding box center [29, 68] width 25 height 7
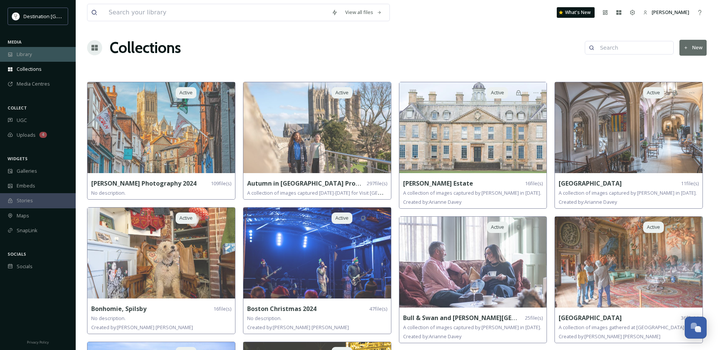
click at [32, 51] on span "Library" at bounding box center [24, 54] width 15 height 7
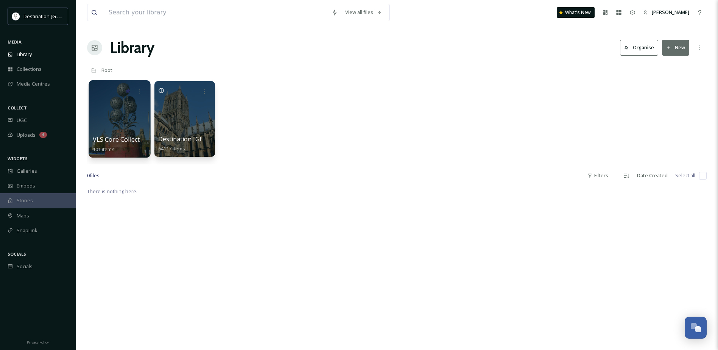
click at [128, 119] on div at bounding box center [120, 118] width 62 height 77
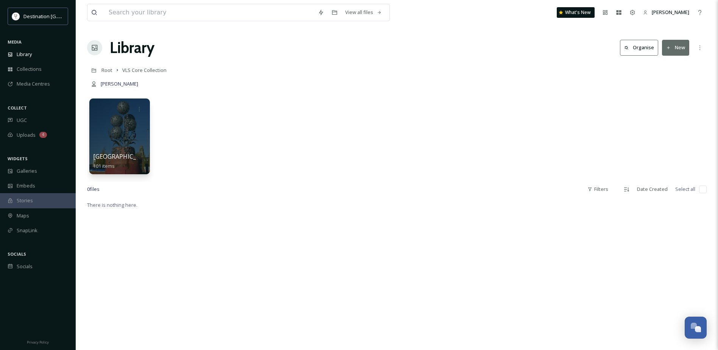
click at [679, 48] on button "New" at bounding box center [675, 48] width 27 height 16
click at [668, 66] on span "File Upload" at bounding box center [672, 65] width 25 height 7
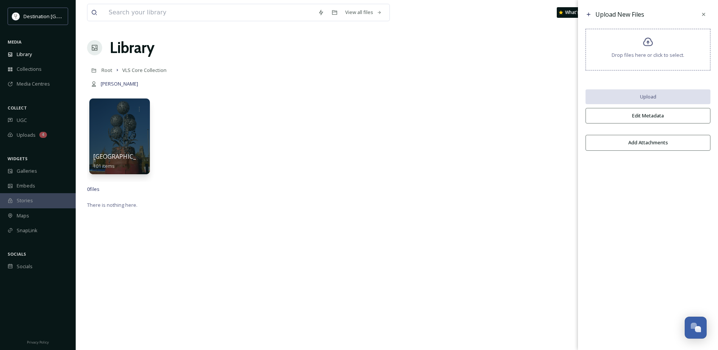
click at [640, 50] on div "Drop files here or click to select." at bounding box center [647, 50] width 125 height 42
click at [705, 14] on icon at bounding box center [703, 14] width 6 height 6
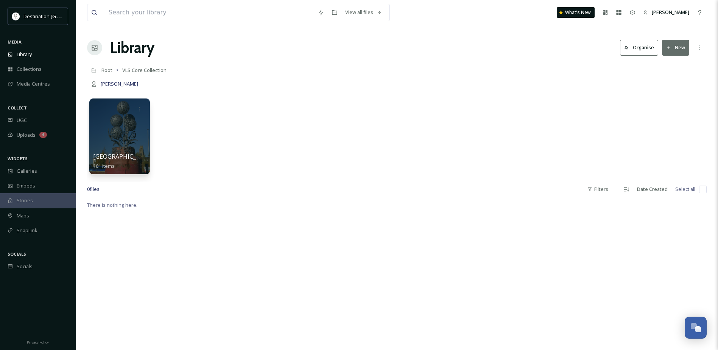
click at [677, 47] on button "New" at bounding box center [675, 48] width 27 height 16
click at [665, 94] on span "Folder" at bounding box center [667, 94] width 14 height 7
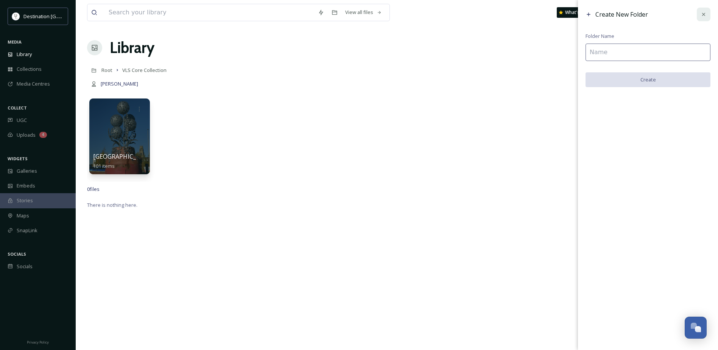
click at [703, 16] on icon at bounding box center [703, 14] width 6 height 6
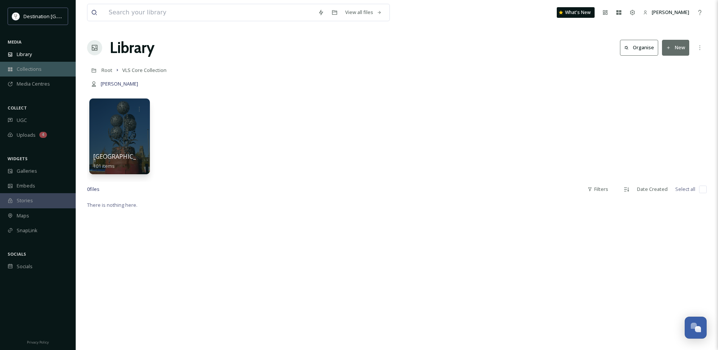
click at [40, 63] on div "Collections" at bounding box center [38, 69] width 76 height 15
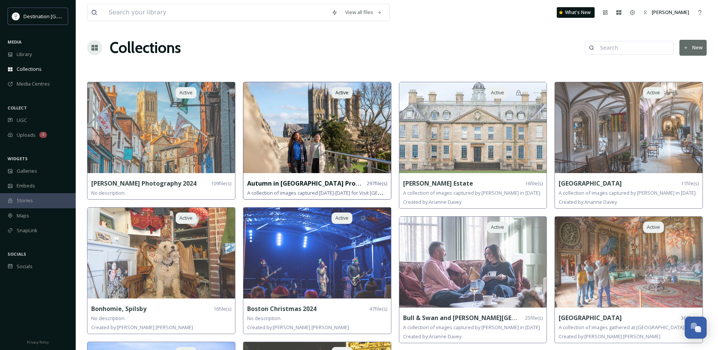
click at [339, 126] on img at bounding box center [317, 127] width 148 height 91
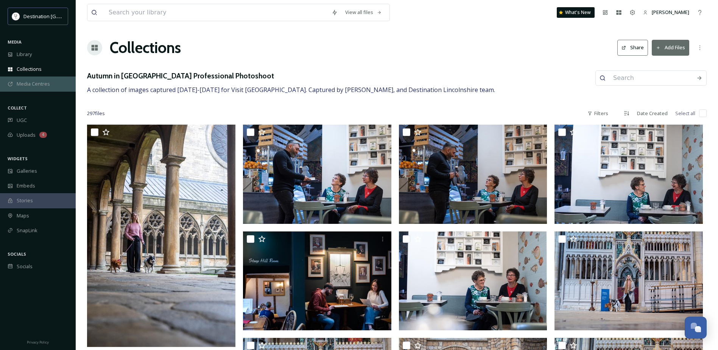
click at [40, 82] on span "Media Centres" at bounding box center [33, 83] width 33 height 7
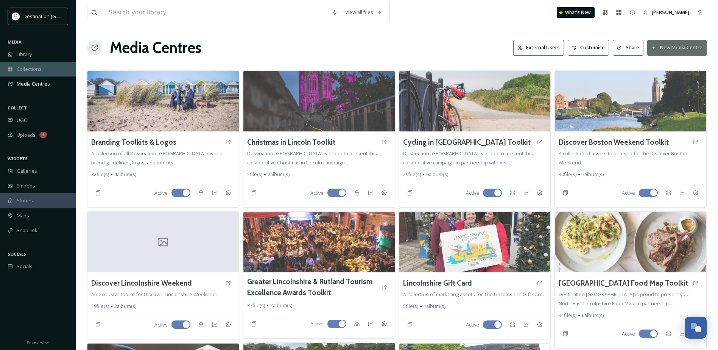
click at [42, 72] on div "Collections" at bounding box center [38, 69] width 76 height 15
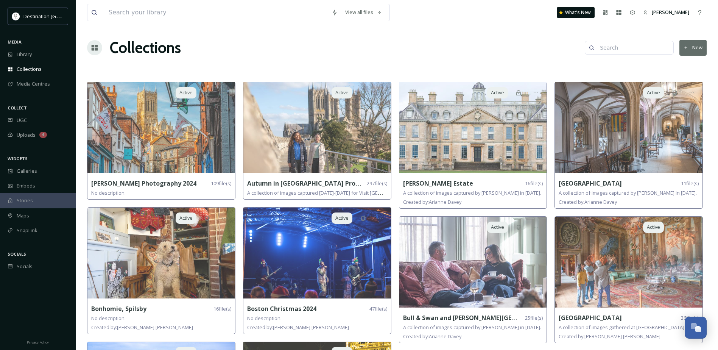
click at [696, 52] on button "New" at bounding box center [692, 48] width 27 height 16
click at [373, 47] on div "Collections New" at bounding box center [396, 47] width 619 height 23
click at [90, 49] on div at bounding box center [94, 47] width 15 height 15
click at [98, 49] on icon at bounding box center [95, 48] width 8 height 8
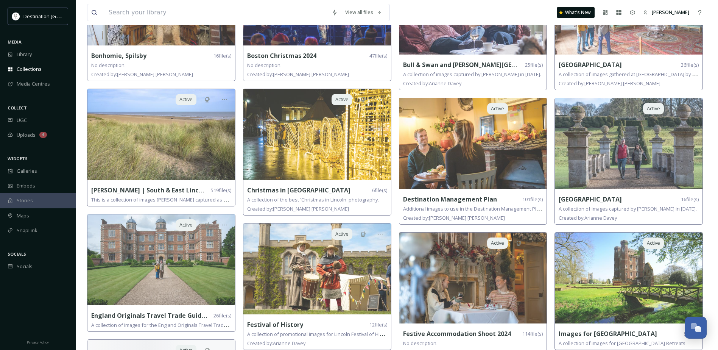
scroll to position [265, 0]
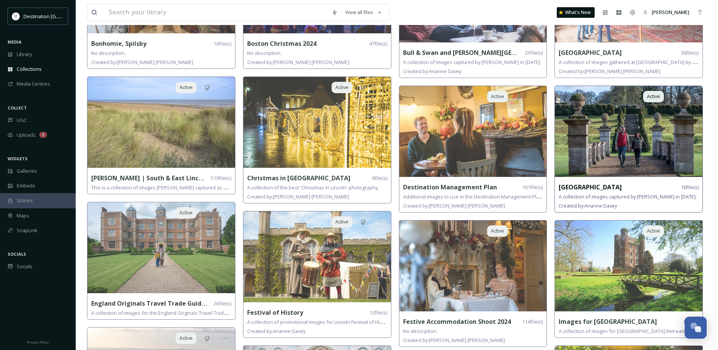
click at [616, 144] on img at bounding box center [629, 131] width 148 height 91
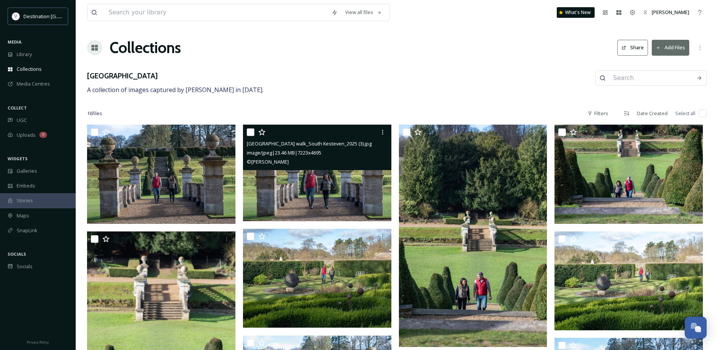
click at [327, 184] on img at bounding box center [317, 172] width 148 height 96
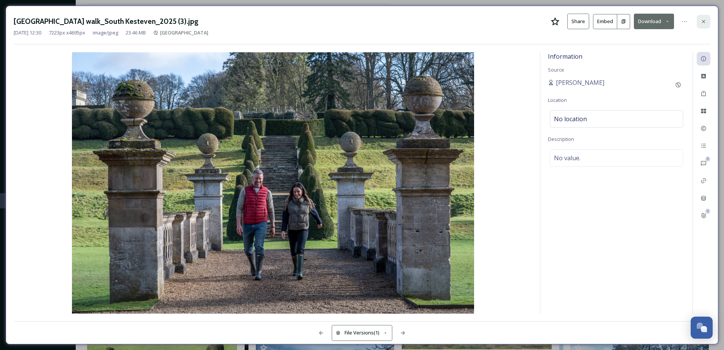
click at [702, 23] on icon at bounding box center [703, 22] width 6 height 6
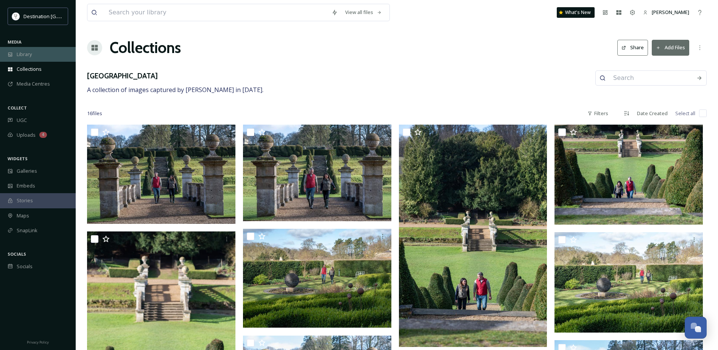
click at [35, 58] on div "Library" at bounding box center [38, 54] width 76 height 15
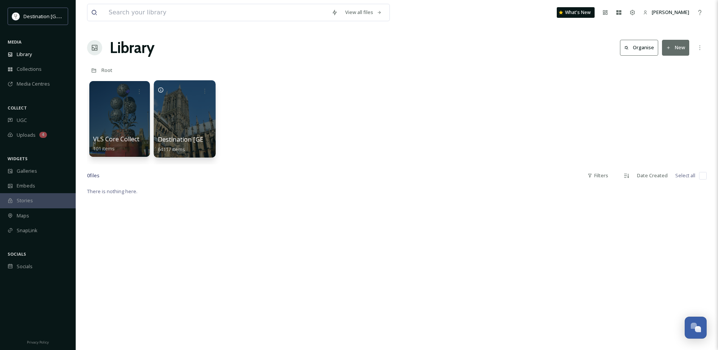
click at [189, 118] on div at bounding box center [185, 118] width 62 height 77
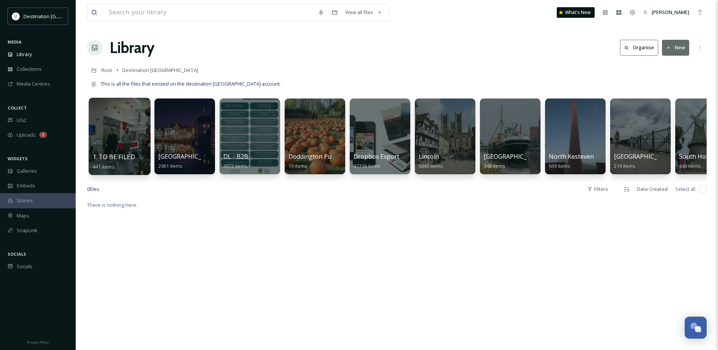
click at [120, 133] on div at bounding box center [120, 136] width 62 height 77
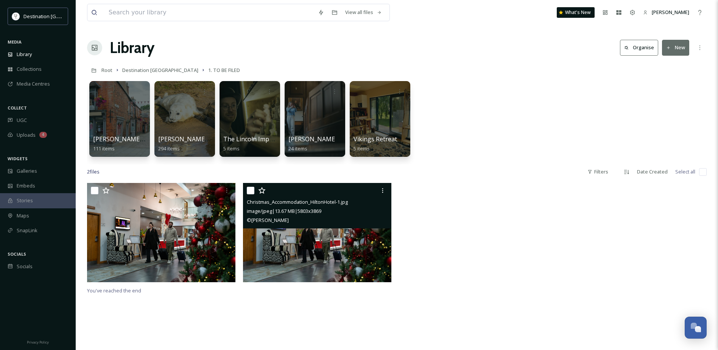
click at [324, 241] on img at bounding box center [317, 232] width 148 height 99
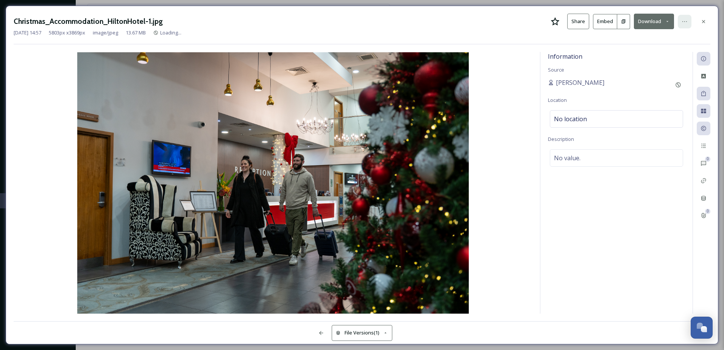
click at [682, 21] on icon at bounding box center [684, 22] width 6 height 6
click at [475, 23] on div "Christmas_Accommodation_HiltonHotel-1.jpg Share Embed Download Rename File Move…" at bounding box center [362, 22] width 696 height 16
click at [706, 21] on div at bounding box center [703, 22] width 14 height 14
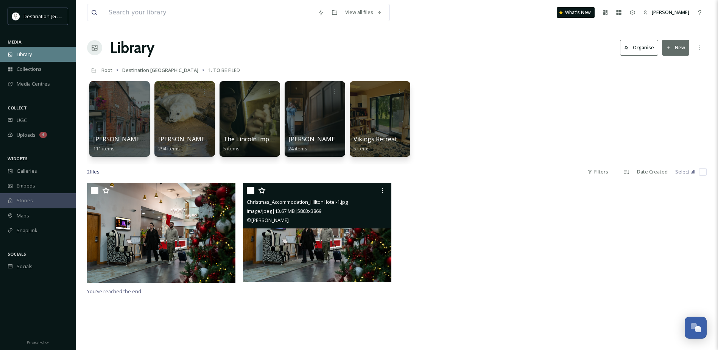
click at [23, 52] on span "Library" at bounding box center [24, 54] width 15 height 7
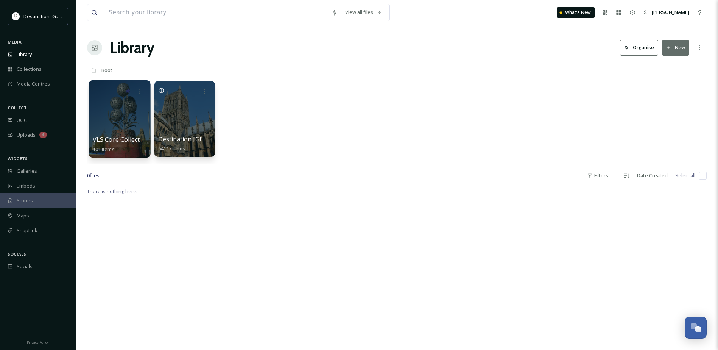
click at [128, 124] on div at bounding box center [120, 118] width 62 height 77
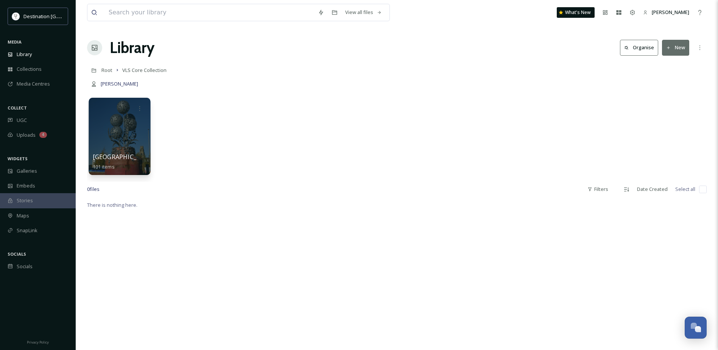
click at [125, 140] on div at bounding box center [120, 136] width 62 height 77
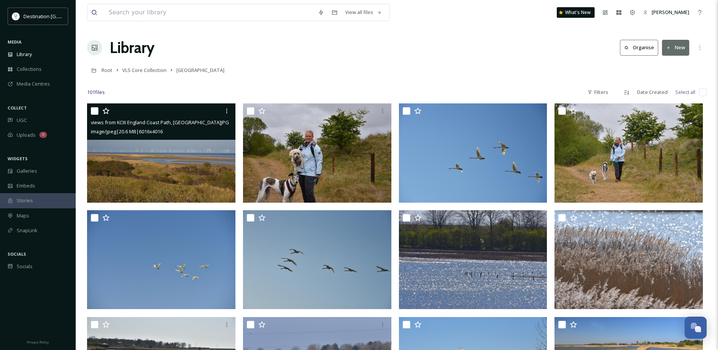
click at [160, 159] on img at bounding box center [161, 152] width 148 height 99
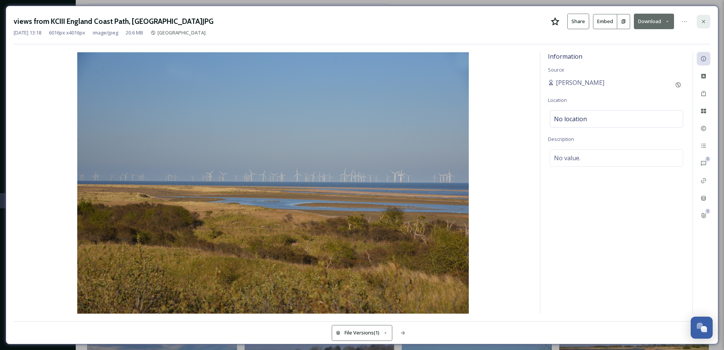
click at [710, 25] on div at bounding box center [703, 22] width 14 height 14
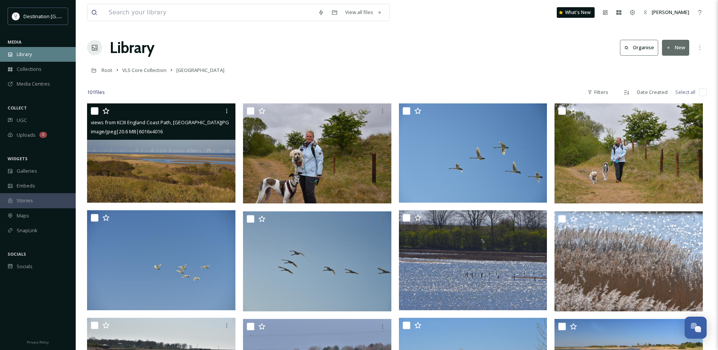
click at [40, 59] on div "Library" at bounding box center [38, 54] width 76 height 15
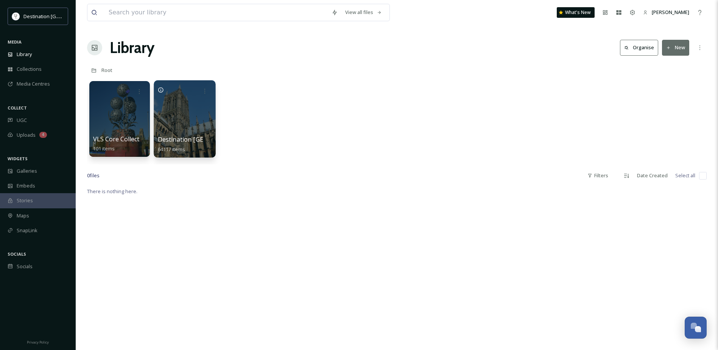
click at [198, 128] on div at bounding box center [185, 118] width 62 height 77
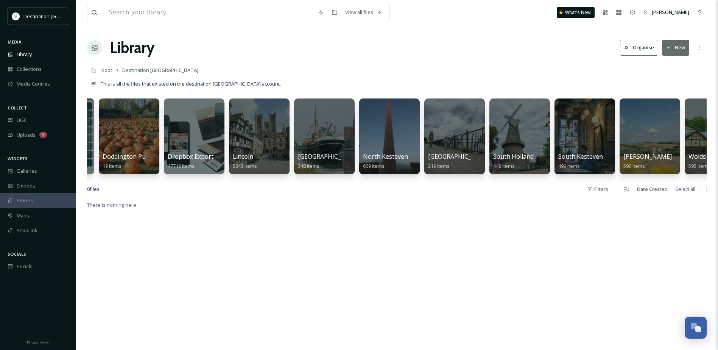
scroll to position [0, 227]
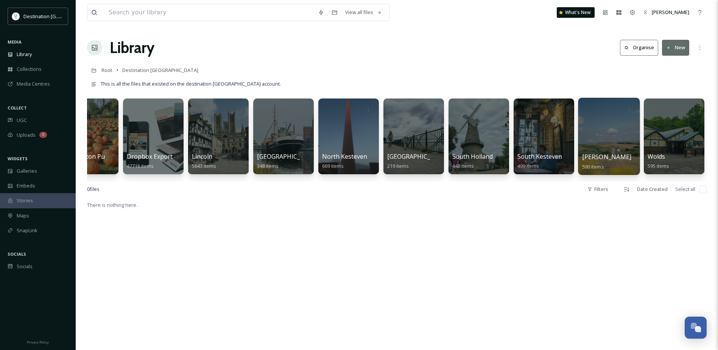
click at [605, 149] on div at bounding box center [609, 136] width 62 height 77
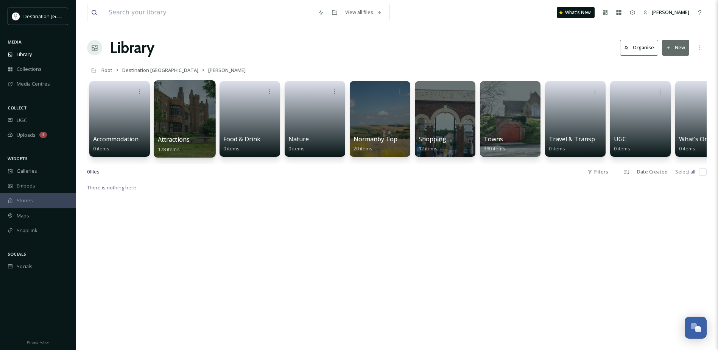
click at [195, 126] on div at bounding box center [185, 118] width 62 height 77
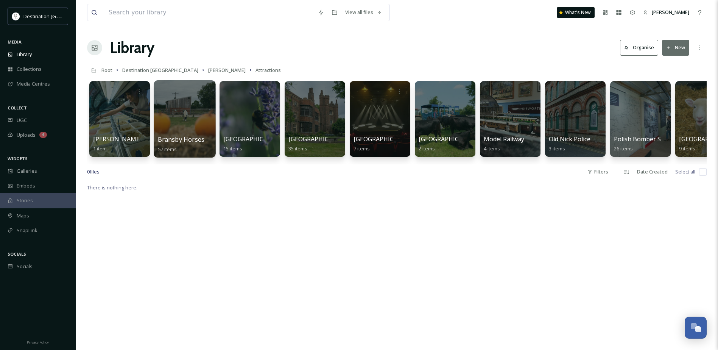
click at [191, 118] on div at bounding box center [185, 118] width 62 height 77
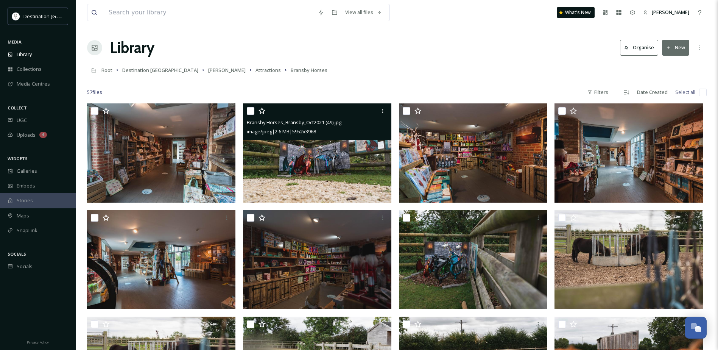
click at [319, 170] on img at bounding box center [317, 152] width 148 height 99
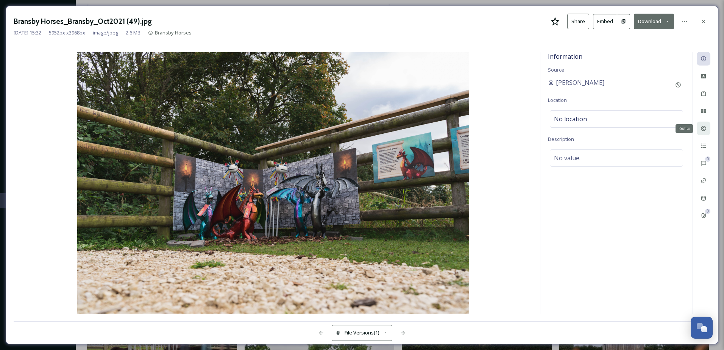
click at [706, 128] on div "Rights" at bounding box center [703, 128] width 14 height 14
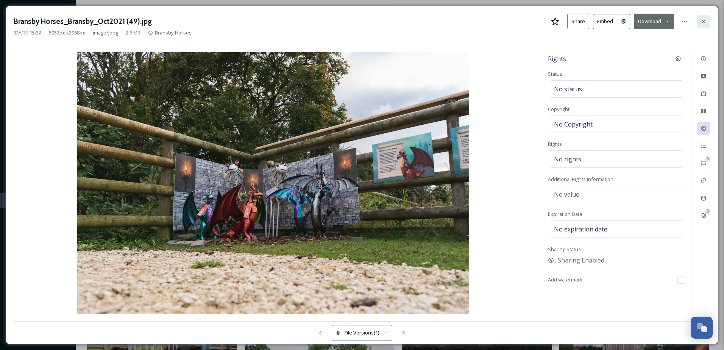
click at [708, 22] on div at bounding box center [703, 22] width 14 height 14
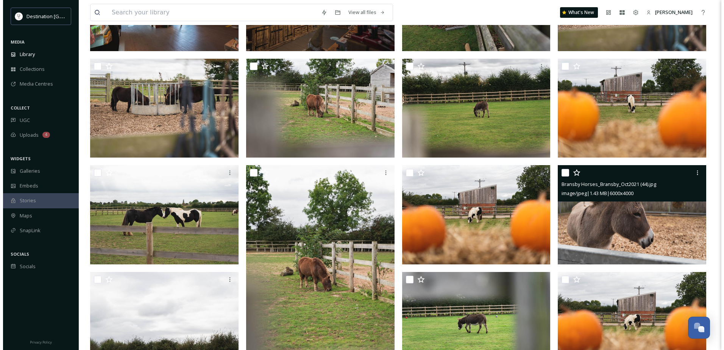
scroll to position [416, 0]
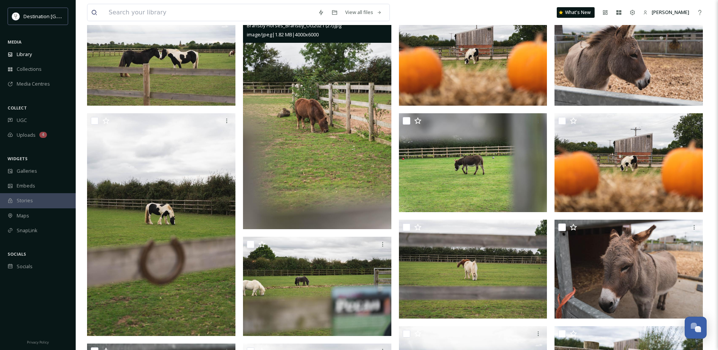
click at [317, 130] on img at bounding box center [317, 117] width 148 height 223
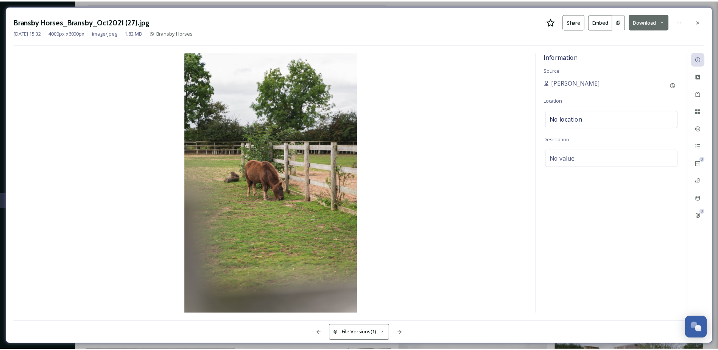
scroll to position [419, 0]
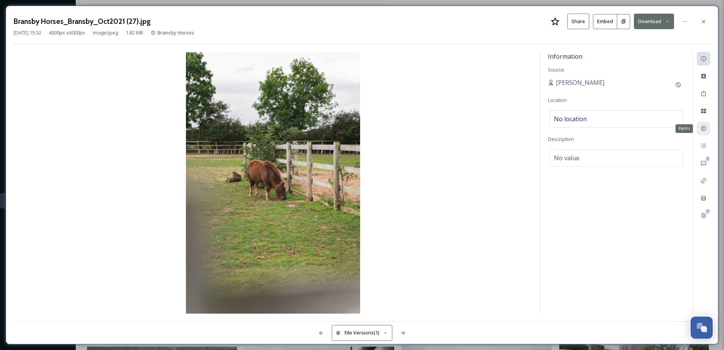
click at [703, 128] on icon at bounding box center [703, 128] width 6 height 6
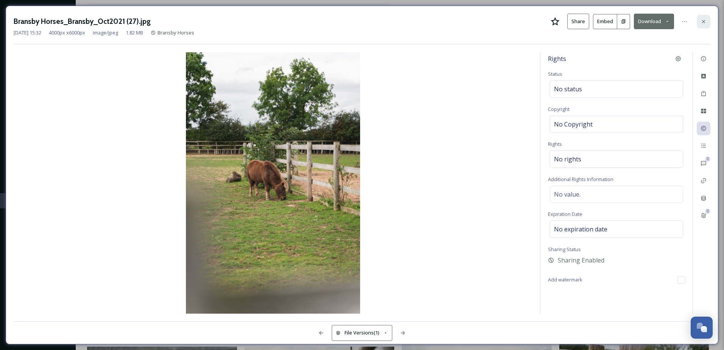
click at [708, 22] on div at bounding box center [703, 22] width 14 height 14
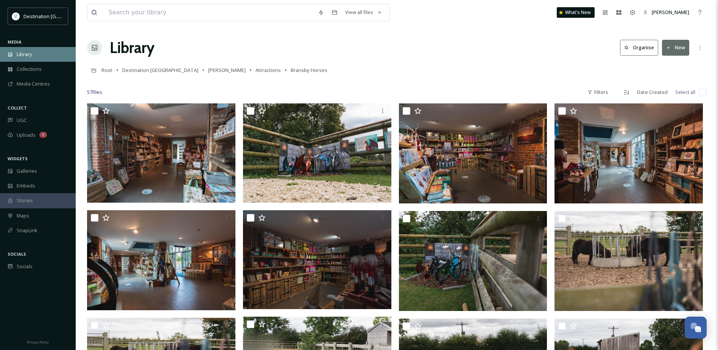
click at [24, 54] on span "Library" at bounding box center [24, 54] width 15 height 7
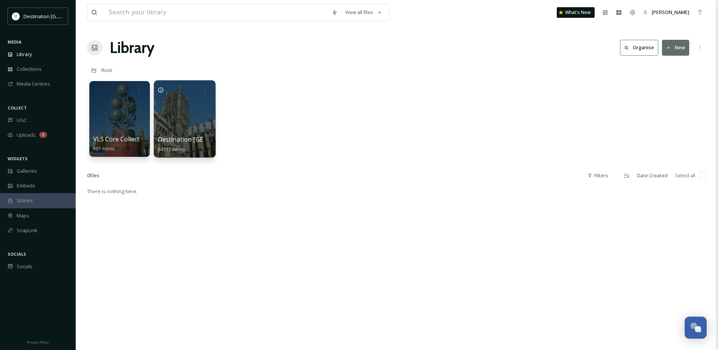
click at [195, 134] on div at bounding box center [185, 118] width 62 height 77
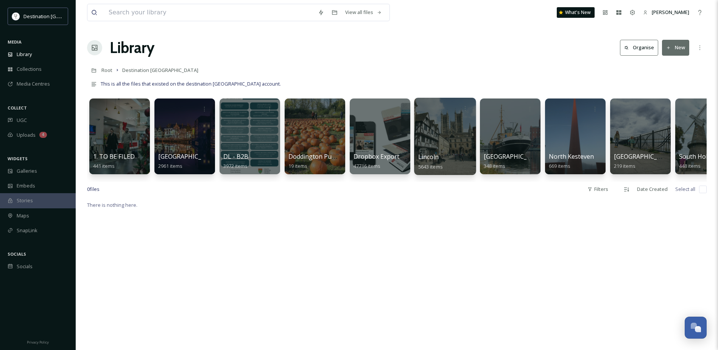
click at [439, 148] on div at bounding box center [445, 136] width 62 height 77
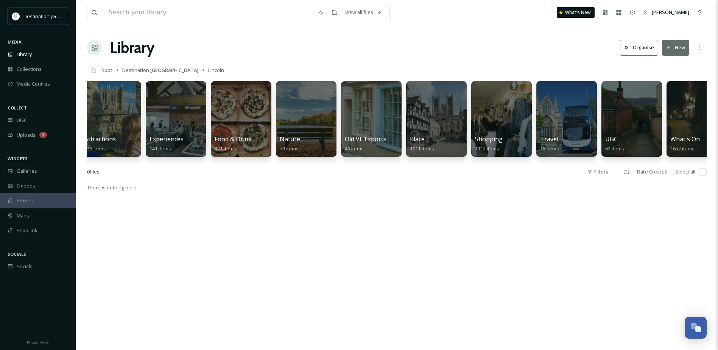
scroll to position [0, 96]
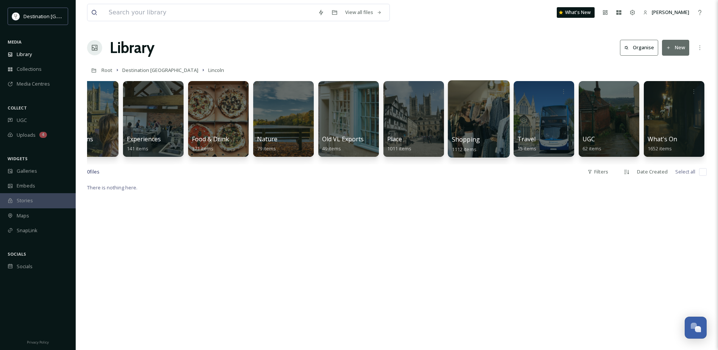
click at [472, 110] on div at bounding box center [479, 118] width 62 height 77
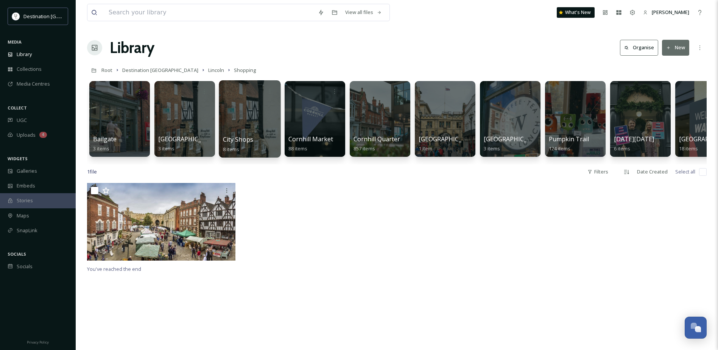
click at [255, 120] on div at bounding box center [250, 118] width 62 height 77
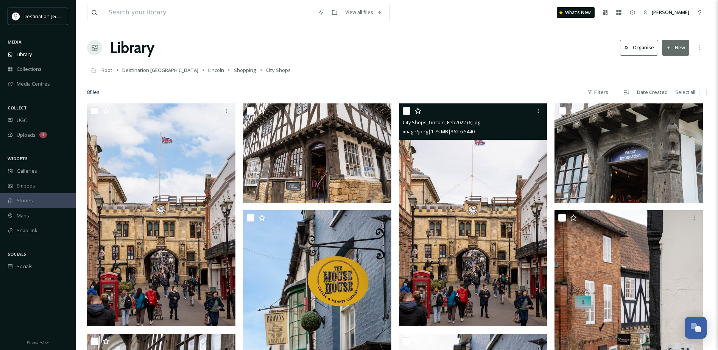
click at [481, 197] on img at bounding box center [473, 214] width 148 height 223
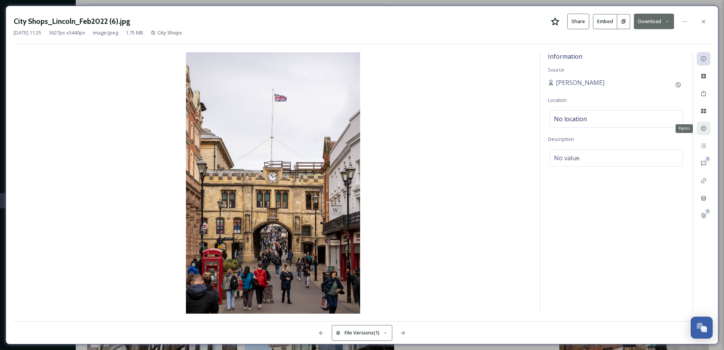
click at [702, 132] on div "Rights" at bounding box center [703, 128] width 14 height 14
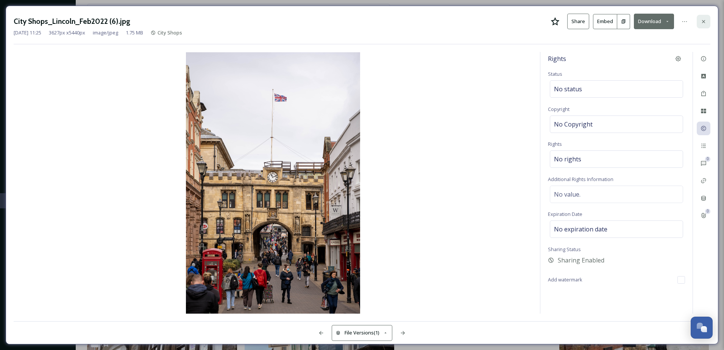
click at [701, 19] on icon at bounding box center [703, 22] width 6 height 6
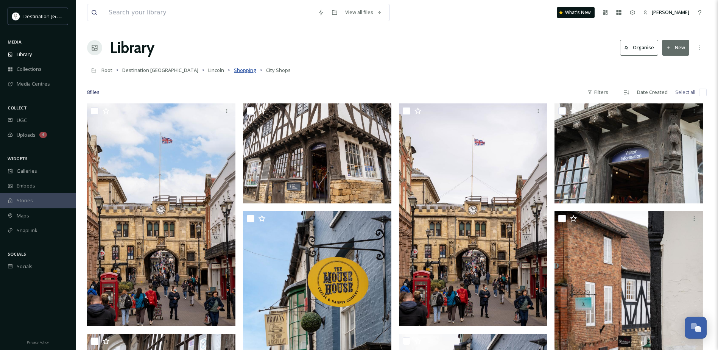
click at [234, 69] on span "Shopping" at bounding box center [245, 70] width 22 height 7
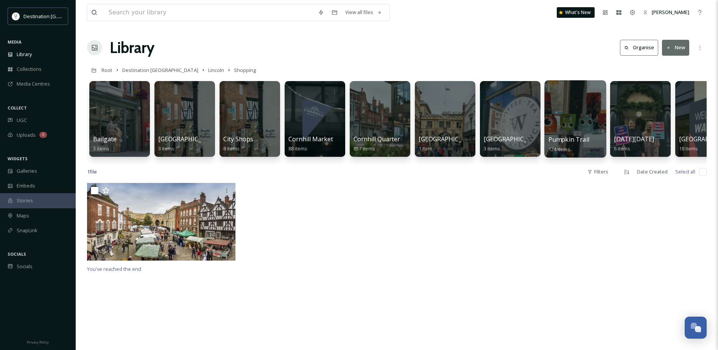
click at [575, 121] on div at bounding box center [575, 118] width 62 height 77
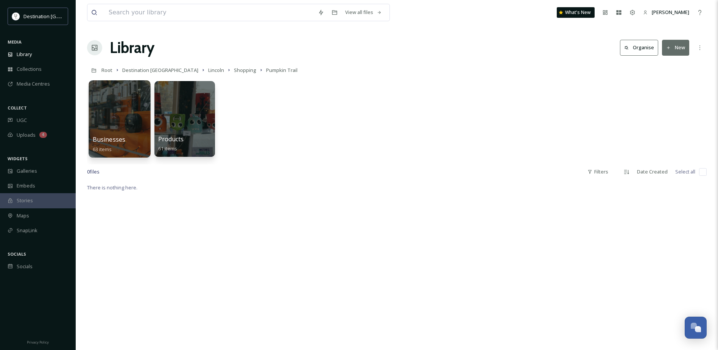
click at [115, 104] on div at bounding box center [120, 118] width 62 height 77
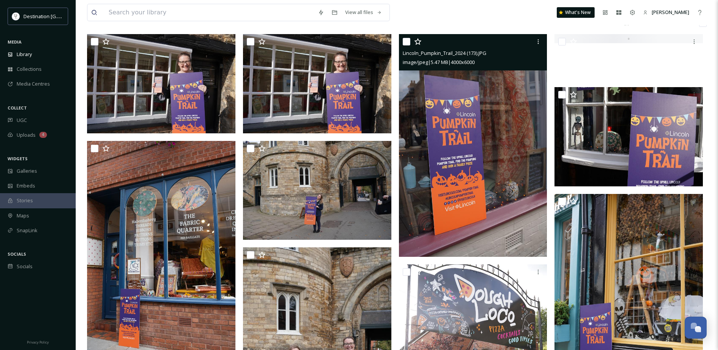
scroll to position [189, 0]
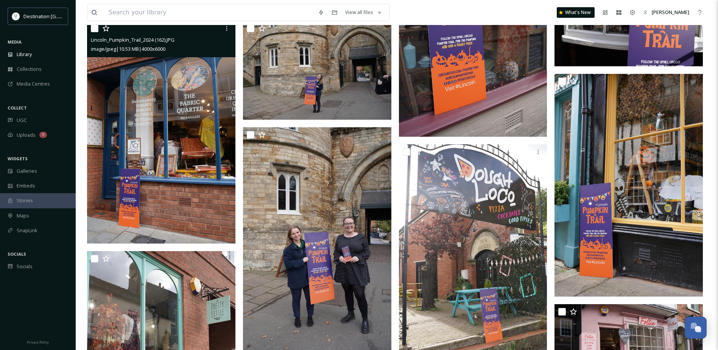
click at [173, 152] on img at bounding box center [161, 132] width 148 height 223
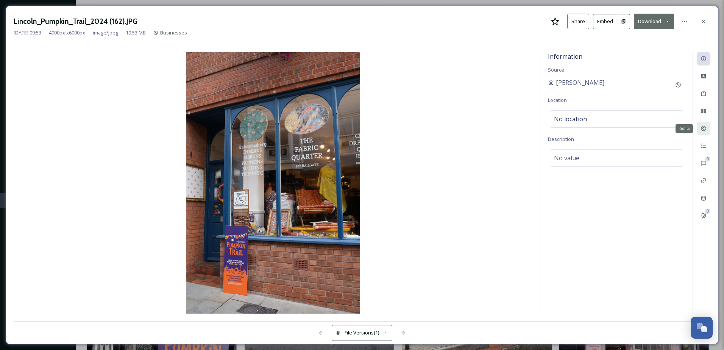
click at [706, 130] on icon at bounding box center [703, 128] width 6 height 6
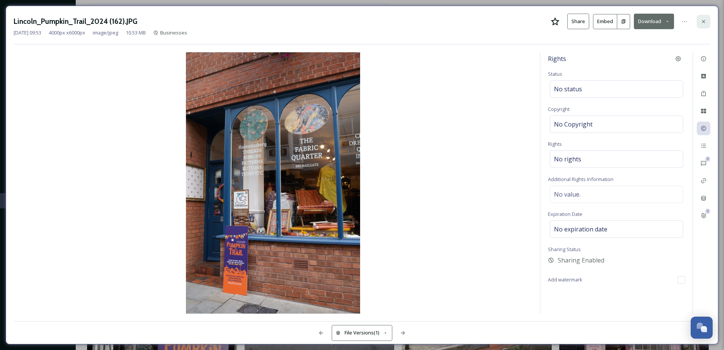
click at [706, 20] on div at bounding box center [703, 22] width 14 height 14
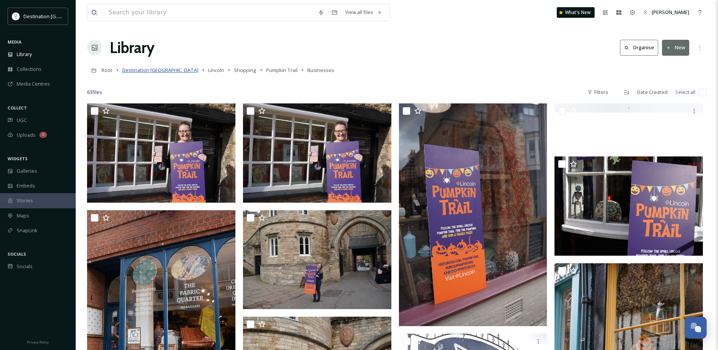
click at [157, 72] on span "Destination [GEOGRAPHIC_DATA]" at bounding box center [160, 70] width 76 height 7
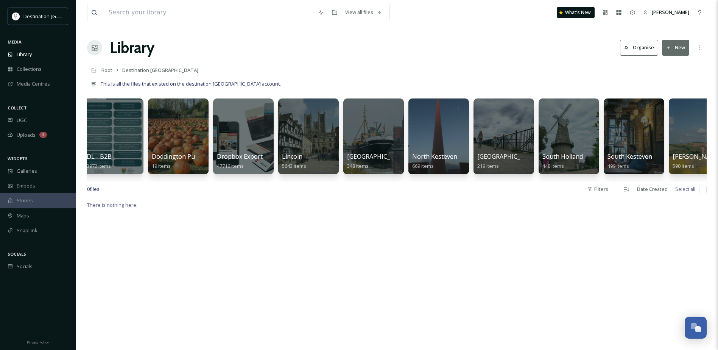
scroll to position [0, 227]
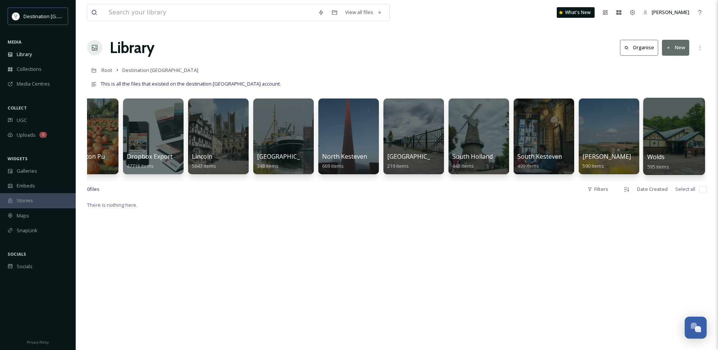
click at [664, 121] on div at bounding box center [674, 136] width 62 height 77
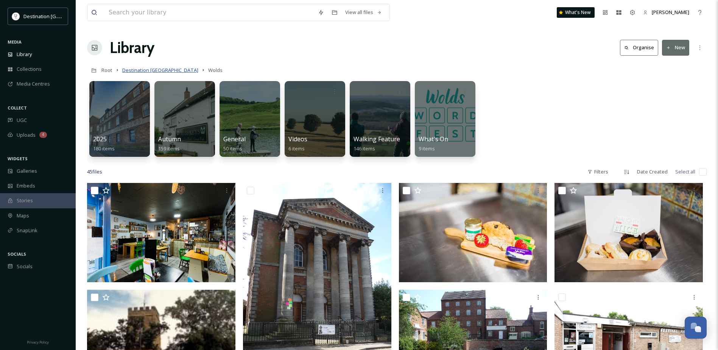
click at [151, 71] on span "Destination [GEOGRAPHIC_DATA]" at bounding box center [160, 70] width 76 height 7
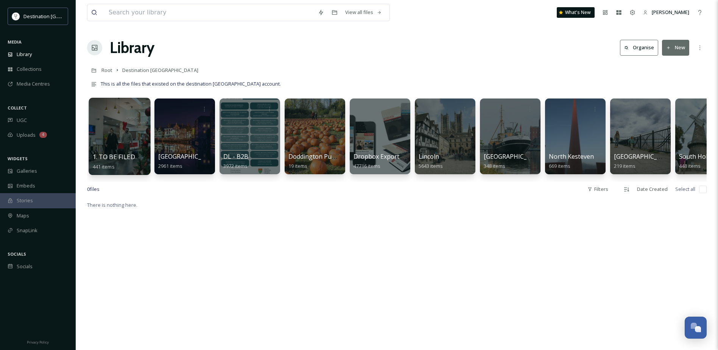
click at [125, 138] on div at bounding box center [120, 136] width 62 height 77
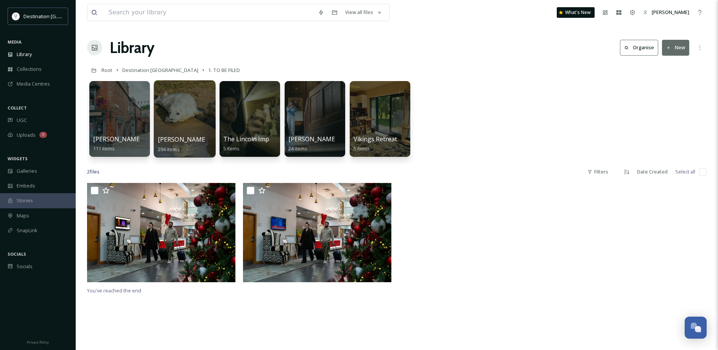
click at [185, 122] on div at bounding box center [185, 118] width 62 height 77
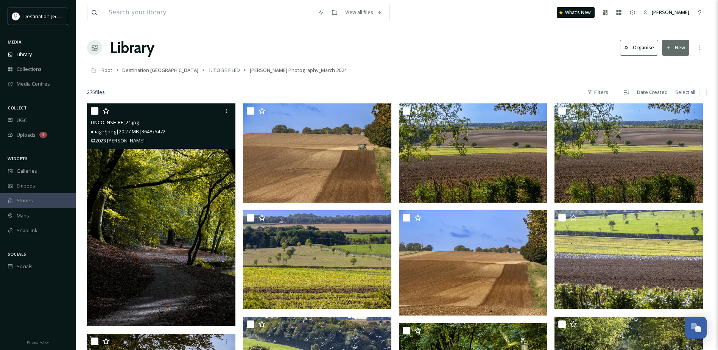
click at [160, 184] on img at bounding box center [161, 214] width 148 height 223
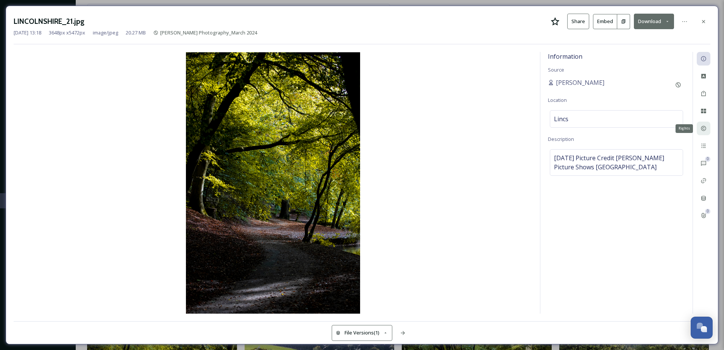
click at [702, 133] on div "Rights" at bounding box center [703, 128] width 14 height 14
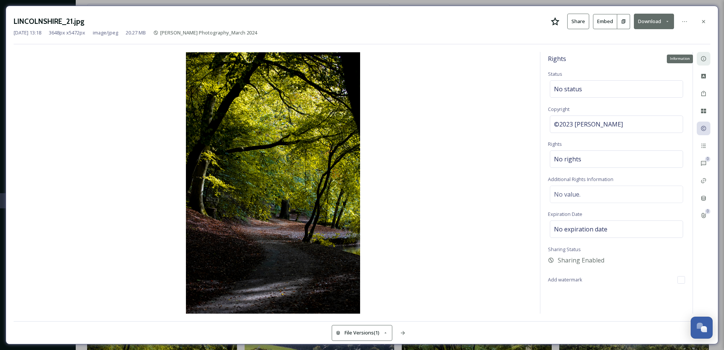
click at [704, 58] on icon at bounding box center [703, 59] width 6 height 6
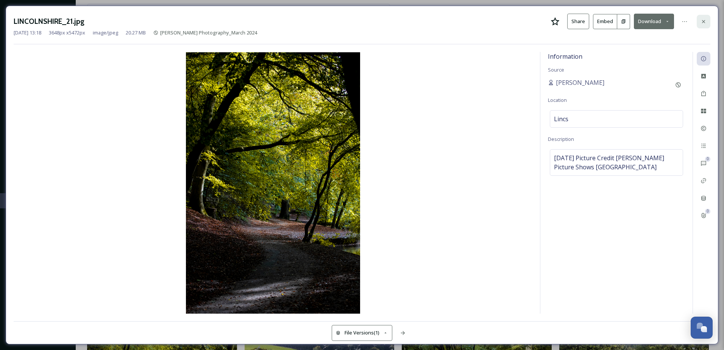
click at [703, 23] on icon at bounding box center [703, 22] width 6 height 6
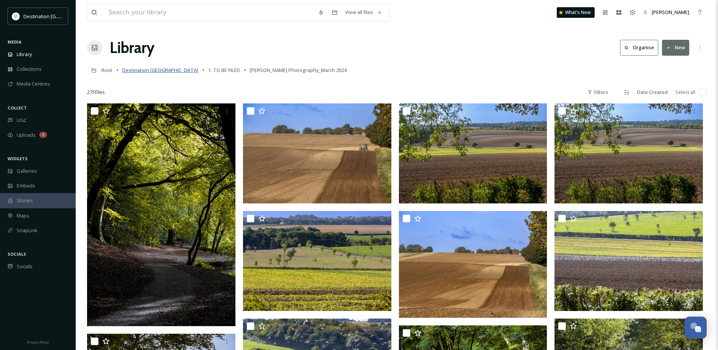
click at [153, 71] on span "Destination [GEOGRAPHIC_DATA]" at bounding box center [160, 70] width 76 height 7
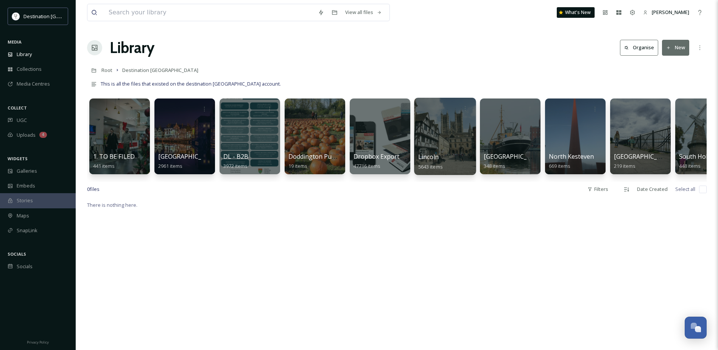
click at [450, 148] on div at bounding box center [445, 136] width 62 height 77
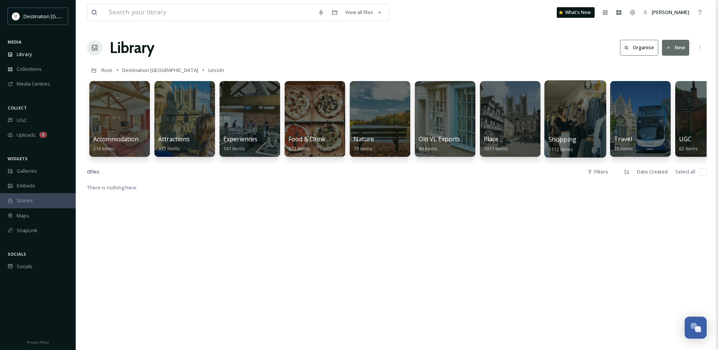
click at [561, 116] on div at bounding box center [575, 118] width 62 height 77
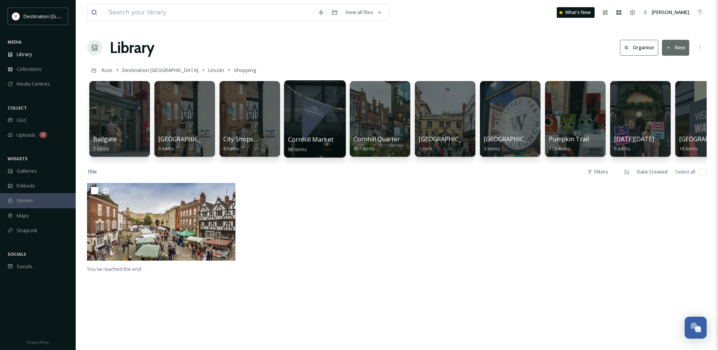
click at [332, 127] on div at bounding box center [315, 118] width 62 height 77
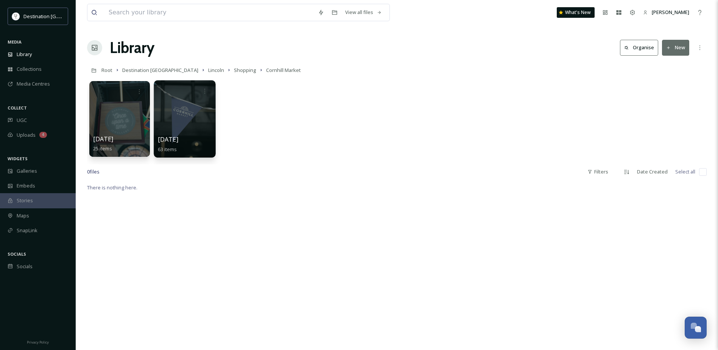
click at [190, 117] on div at bounding box center [185, 118] width 62 height 77
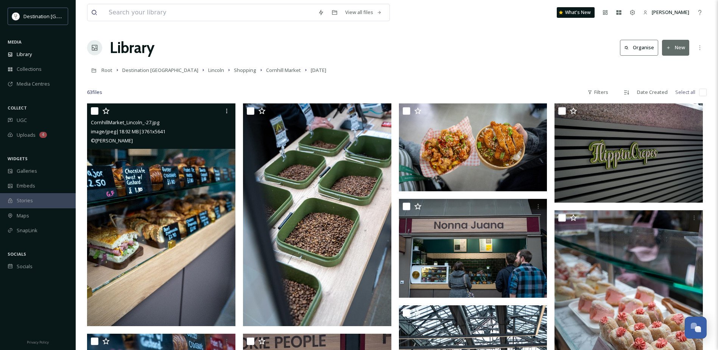
click at [199, 223] on img at bounding box center [161, 214] width 148 height 223
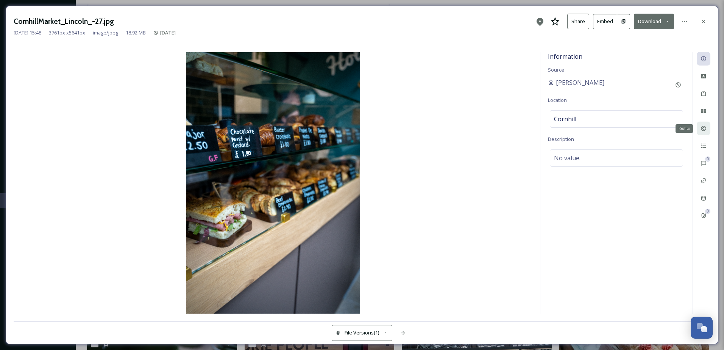
click at [706, 129] on icon at bounding box center [703, 128] width 6 height 6
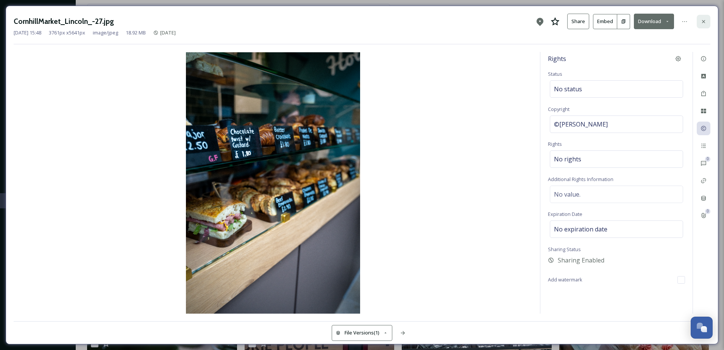
click at [703, 22] on icon at bounding box center [703, 22] width 6 height 6
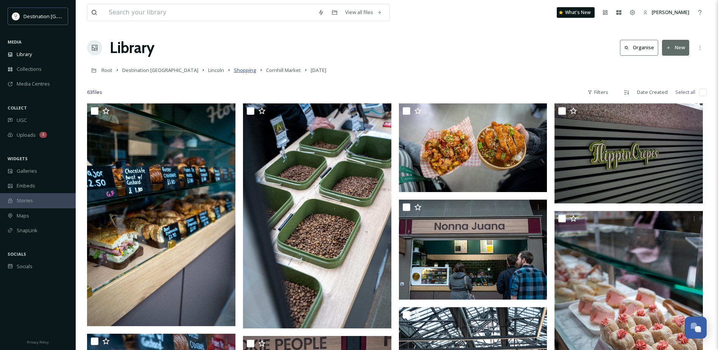
click at [234, 71] on span "Shopping" at bounding box center [245, 70] width 22 height 7
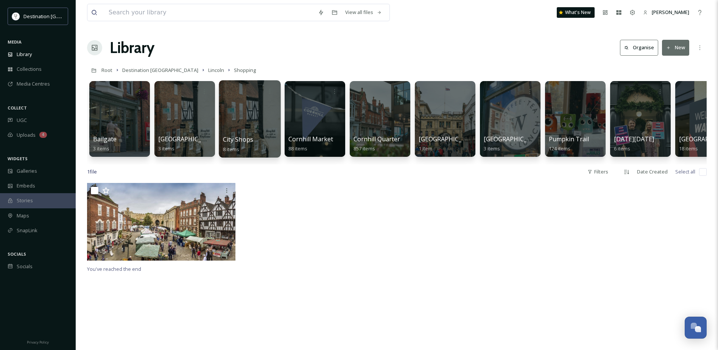
click at [255, 126] on div at bounding box center [250, 118] width 62 height 77
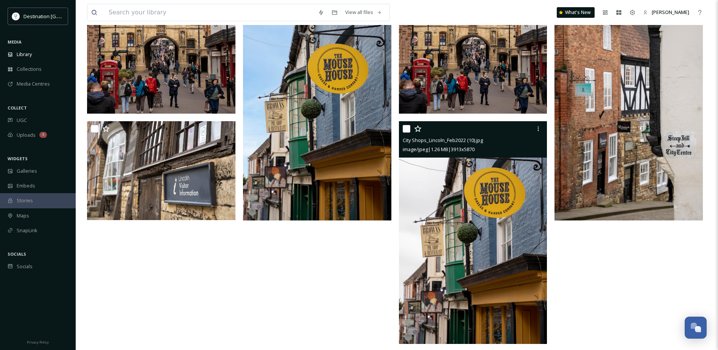
scroll to position [219, 0]
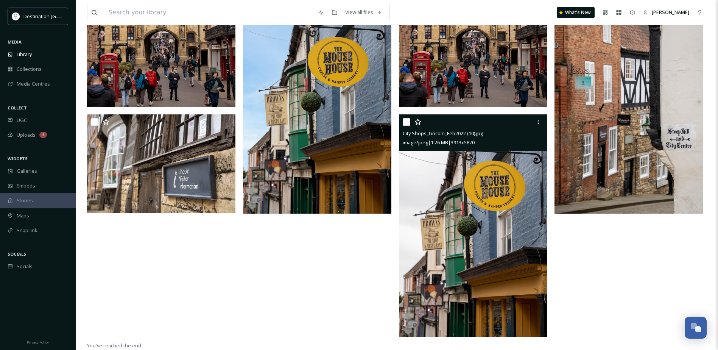
click at [465, 219] on img at bounding box center [473, 225] width 148 height 223
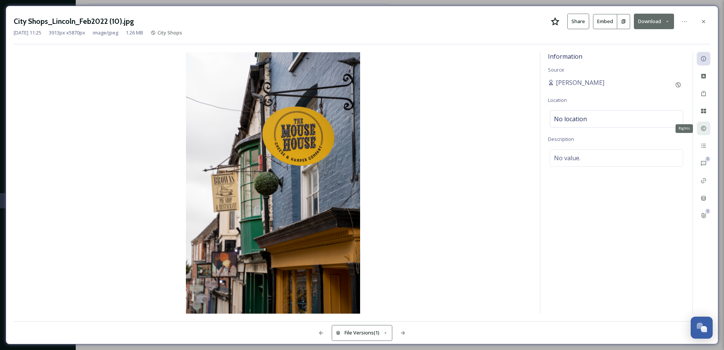
click at [703, 127] on icon at bounding box center [703, 128] width 6 height 6
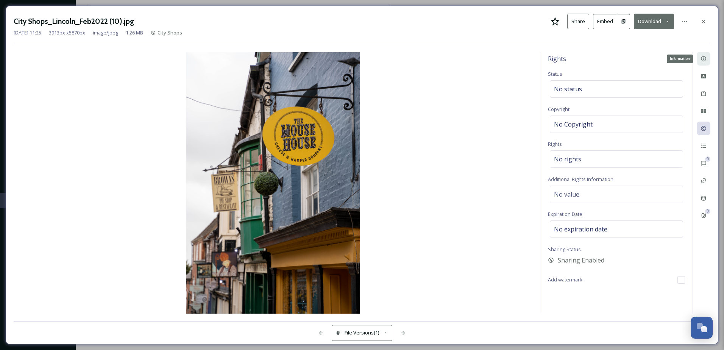
click at [708, 59] on div "Information" at bounding box center [703, 59] width 14 height 14
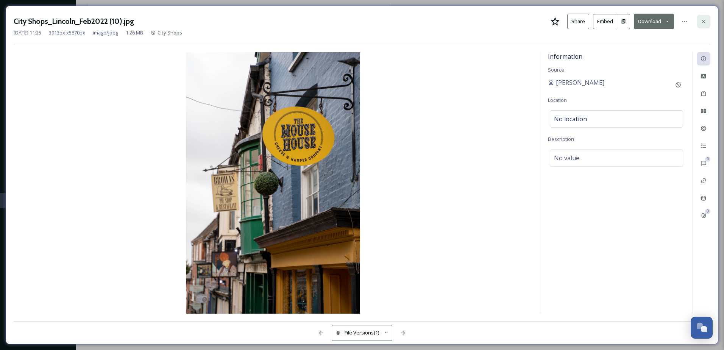
click at [706, 22] on div at bounding box center [703, 22] width 14 height 14
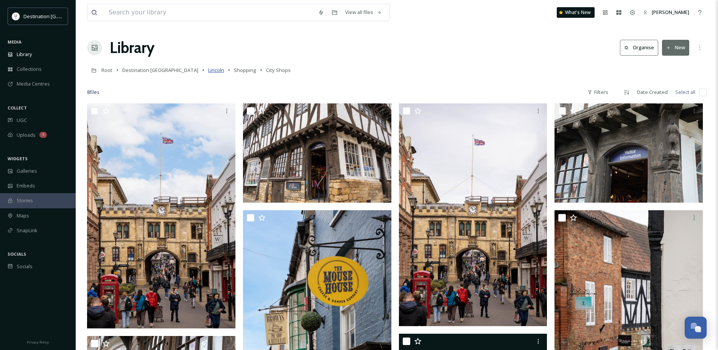
click at [208, 68] on span "Lincoln" at bounding box center [216, 70] width 16 height 7
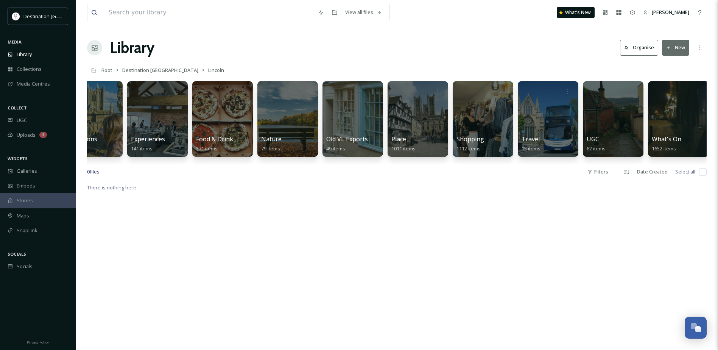
scroll to position [0, 96]
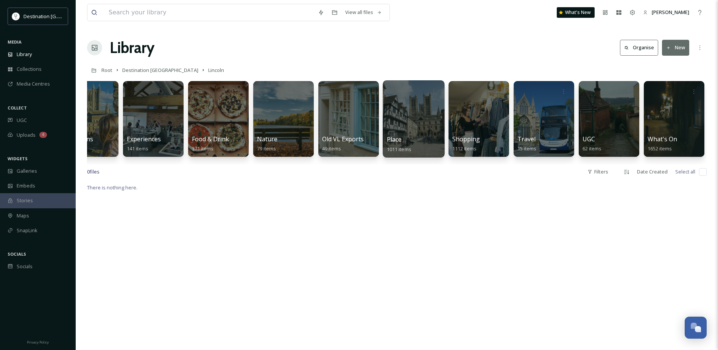
click at [402, 120] on div at bounding box center [414, 118] width 62 height 77
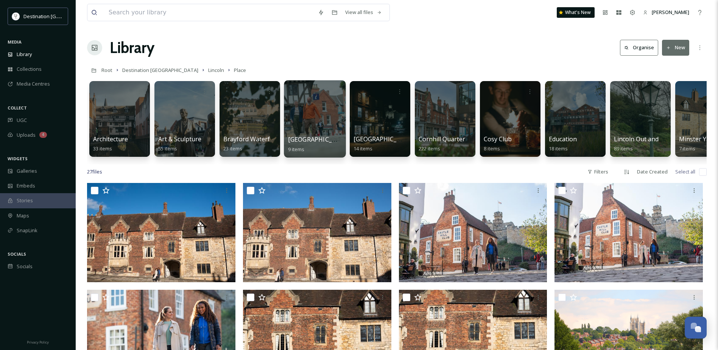
click at [305, 115] on div at bounding box center [315, 118] width 62 height 77
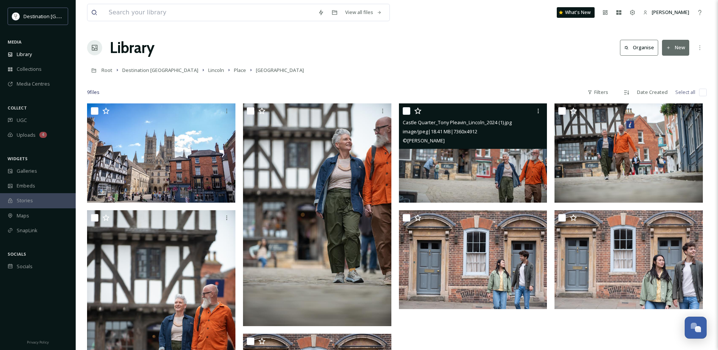
click at [475, 151] on img at bounding box center [473, 152] width 148 height 99
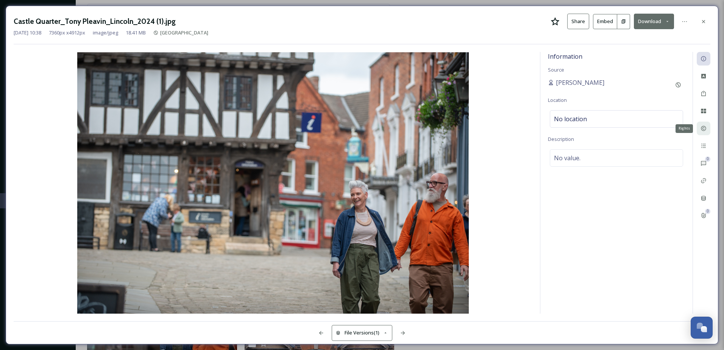
click at [706, 128] on div "Rights" at bounding box center [703, 128] width 14 height 14
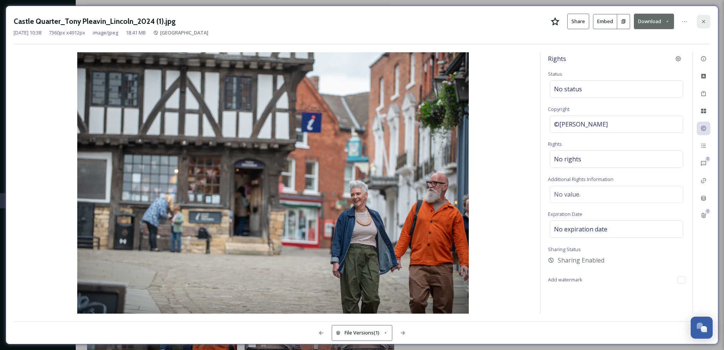
click at [702, 20] on icon at bounding box center [703, 21] width 3 height 3
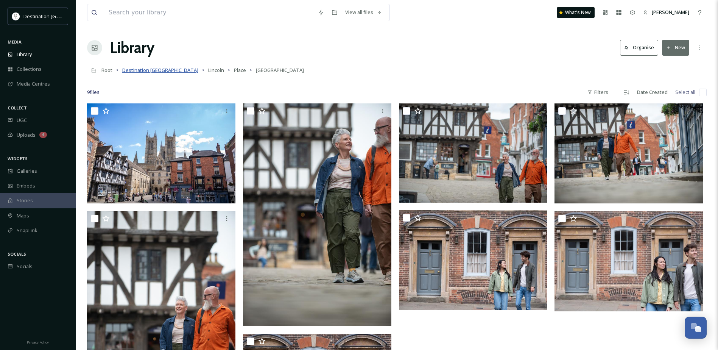
click at [163, 70] on span "Destination [GEOGRAPHIC_DATA]" at bounding box center [160, 70] width 76 height 7
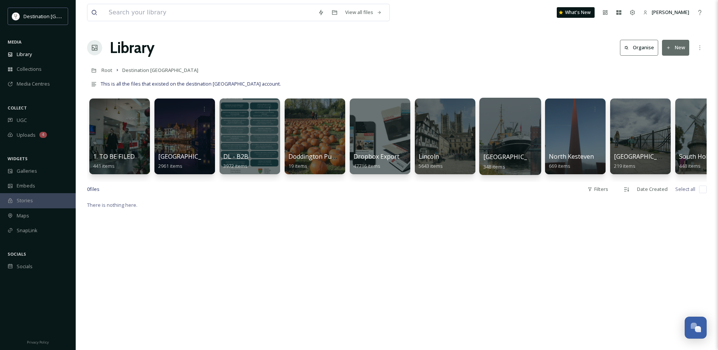
click at [509, 142] on div at bounding box center [510, 136] width 62 height 77
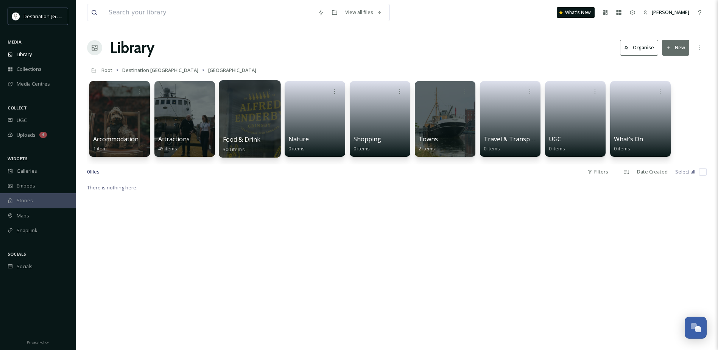
click at [251, 123] on div at bounding box center [250, 118] width 62 height 77
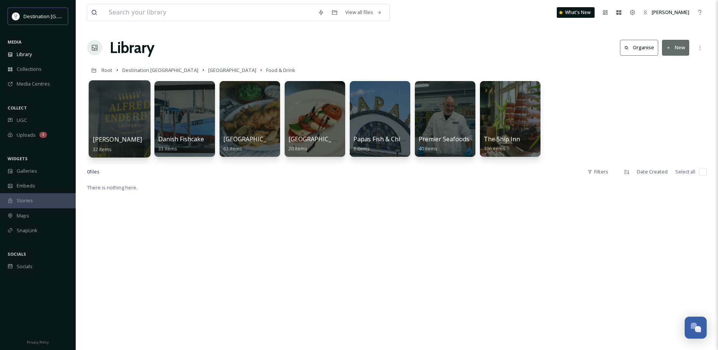
click at [142, 114] on div at bounding box center [120, 118] width 62 height 77
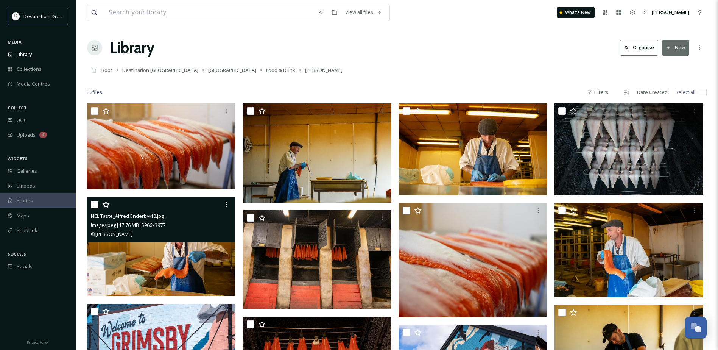
click at [179, 258] on img at bounding box center [161, 246] width 148 height 99
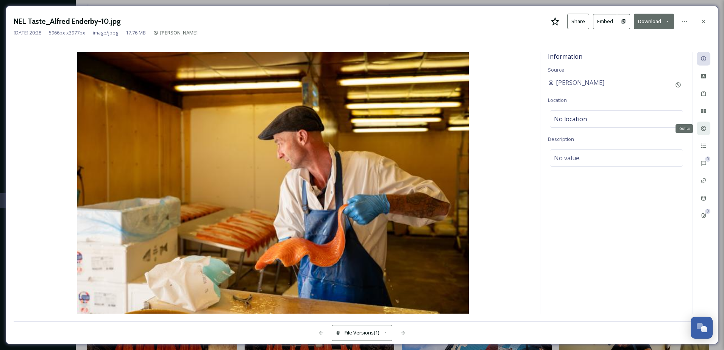
click at [706, 129] on div "Rights" at bounding box center [703, 128] width 14 height 14
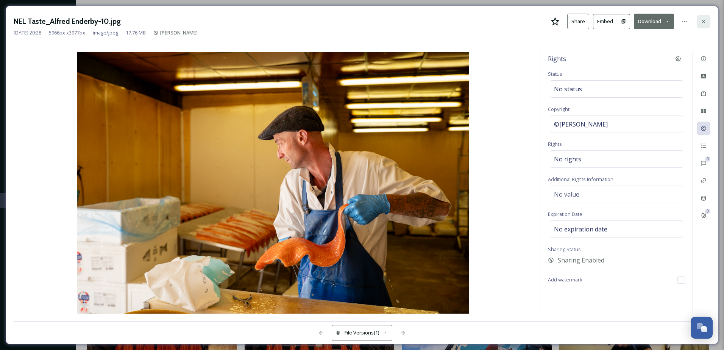
click at [705, 21] on icon at bounding box center [703, 22] width 6 height 6
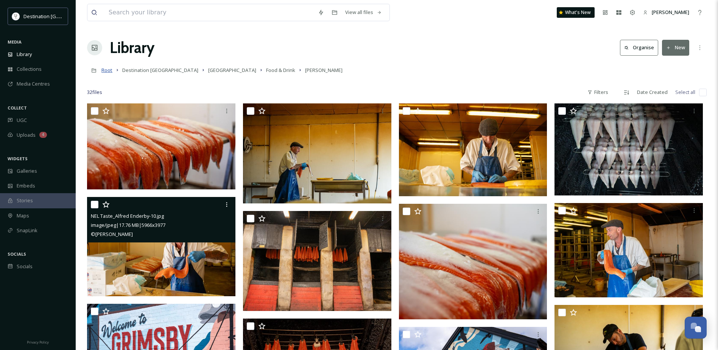
click at [106, 68] on span "Root" at bounding box center [106, 70] width 11 height 7
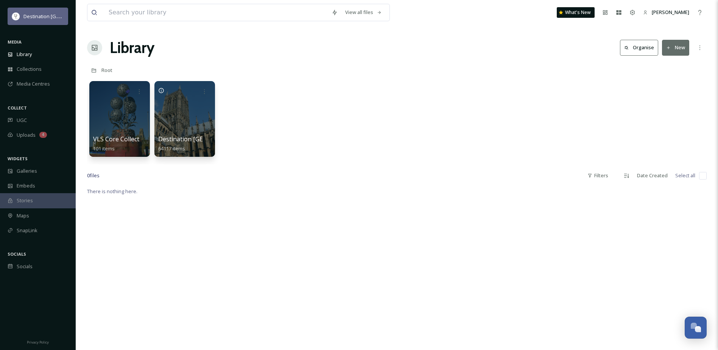
click at [29, 11] on div "Destination [GEOGRAPHIC_DATA]" at bounding box center [38, 16] width 61 height 17
click at [659, 15] on span "[PERSON_NAME]" at bounding box center [670, 12] width 37 height 7
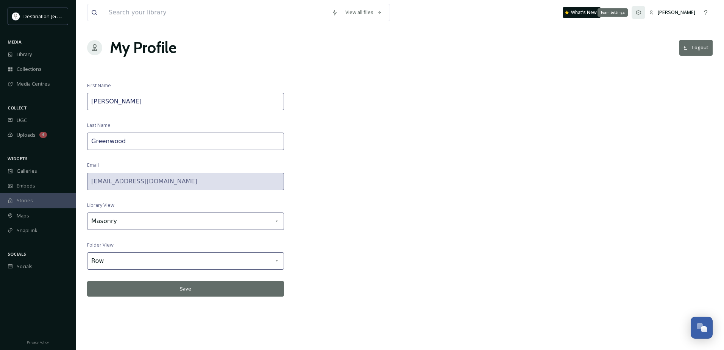
click at [633, 11] on div "Team Settings" at bounding box center [638, 13] width 14 height 14
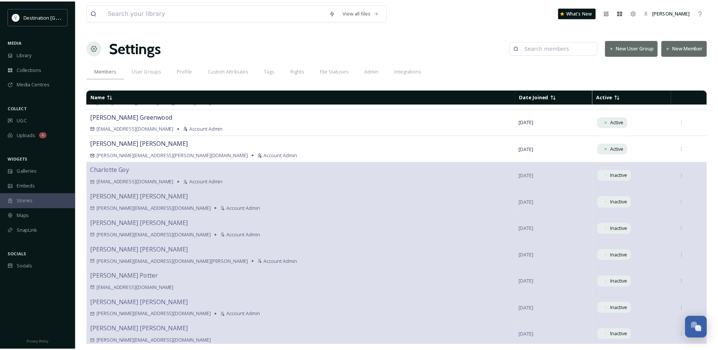
scroll to position [11, 0]
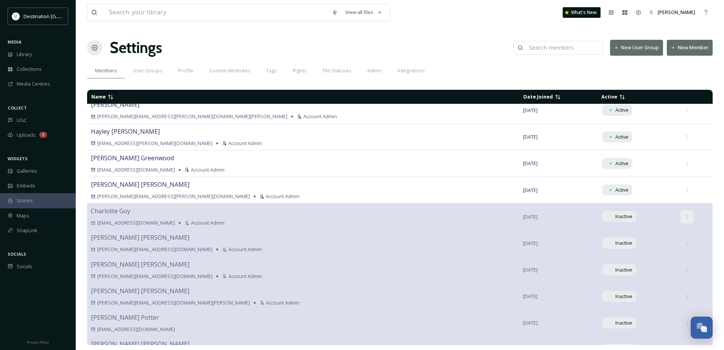
click at [680, 220] on div at bounding box center [687, 217] width 14 height 14
click at [708, 71] on div "Members User Groups Profile Custom Attributes Tags Rights File Statuses Admin I…" at bounding box center [399, 71] width 625 height 16
click at [684, 217] on icon at bounding box center [686, 216] width 5 height 5
click at [717, 203] on div "View all files What's New [PERSON_NAME] Settings New User Group New Member Memb…" at bounding box center [400, 175] width 648 height 350
click at [146, 72] on span "User Groups" at bounding box center [148, 70] width 30 height 7
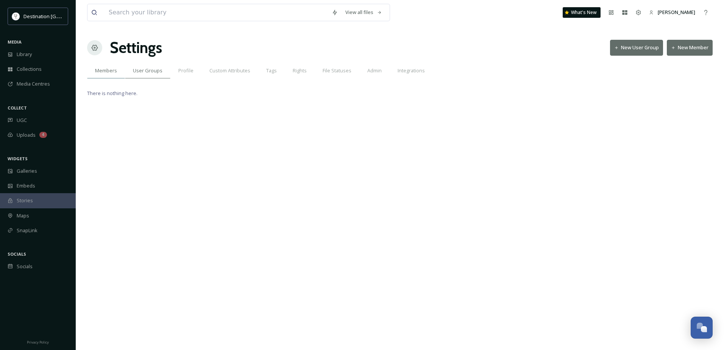
click at [109, 73] on span "Members" at bounding box center [106, 70] width 22 height 7
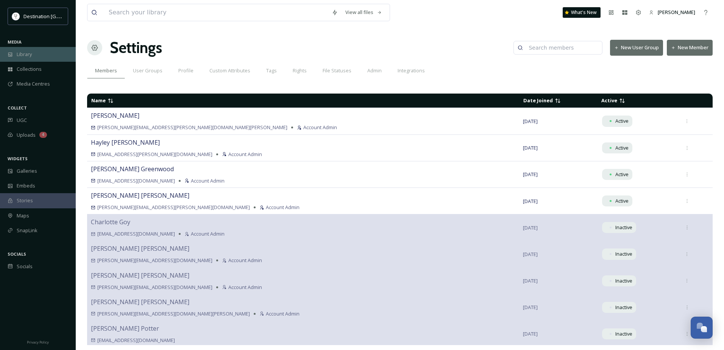
click at [35, 56] on div "Library" at bounding box center [38, 54] width 76 height 15
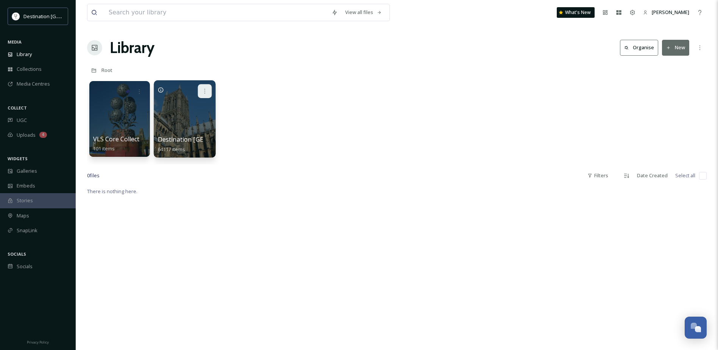
click at [204, 91] on icon at bounding box center [205, 91] width 6 height 6
click at [191, 108] on span "Edit / Share" at bounding box center [186, 108] width 26 height 8
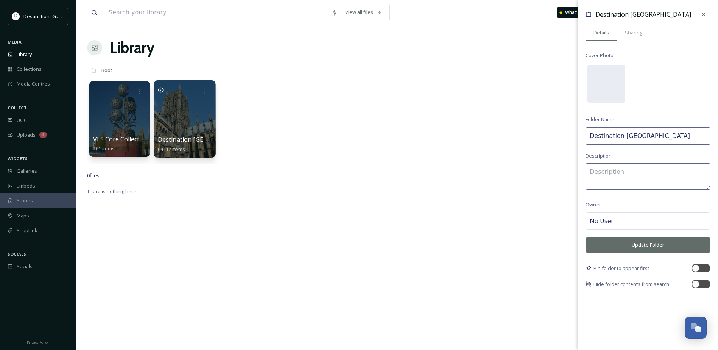
type textarea "This is all the files that existed on the destination [GEOGRAPHIC_DATA] account."
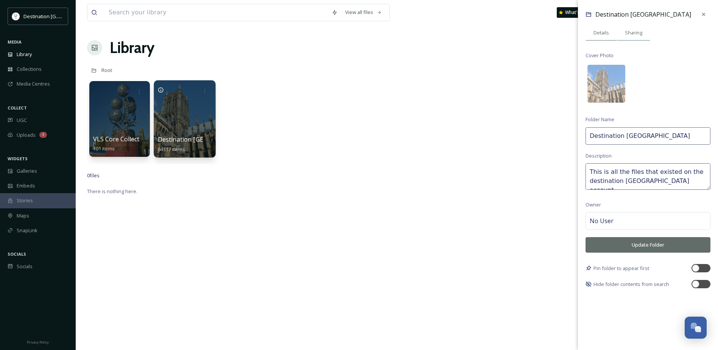
click at [633, 35] on span "Sharing" at bounding box center [633, 32] width 17 height 7
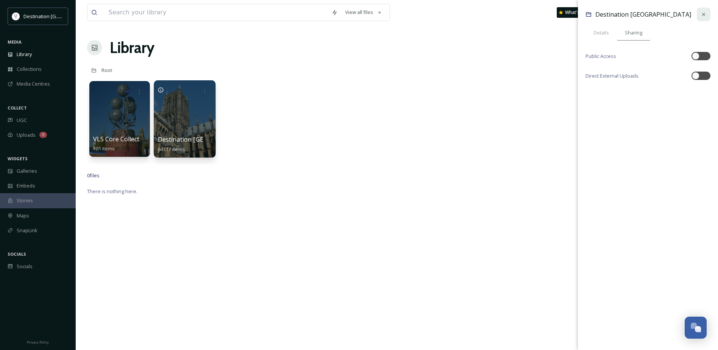
click at [704, 15] on icon at bounding box center [703, 14] width 6 height 6
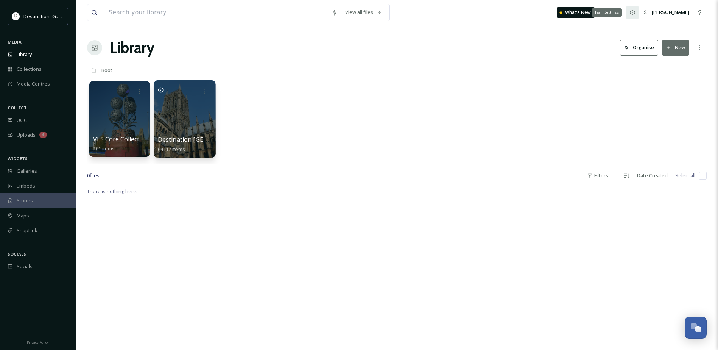
click at [629, 13] on icon at bounding box center [632, 12] width 6 height 6
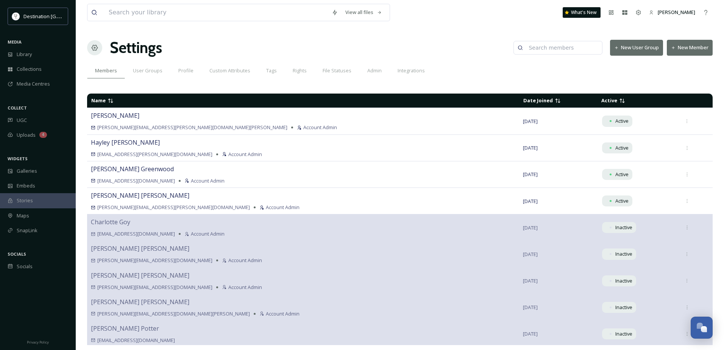
click at [687, 48] on button "New Member" at bounding box center [689, 48] width 46 height 16
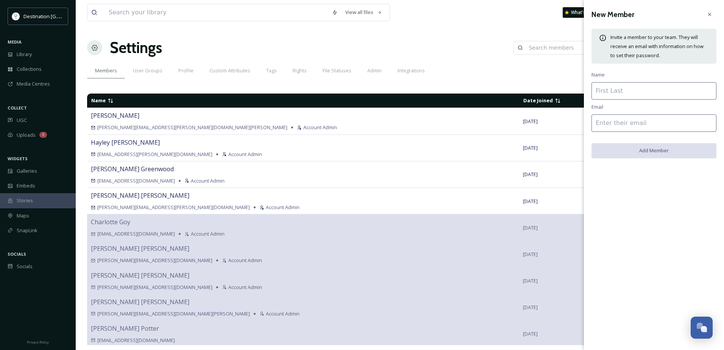
click at [486, 67] on div "Members User Groups Profile Custom Attributes Tags Rights File Statuses Admin I…" at bounding box center [399, 71] width 625 height 16
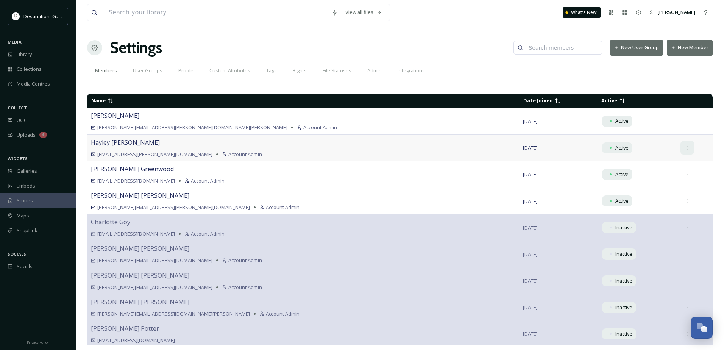
click at [680, 151] on div at bounding box center [687, 148] width 14 height 14
click at [552, 68] on div "Members User Groups Profile Custom Attributes Tags Rights File Statuses Admin I…" at bounding box center [399, 71] width 625 height 16
click at [370, 74] on span "Admin" at bounding box center [374, 70] width 14 height 7
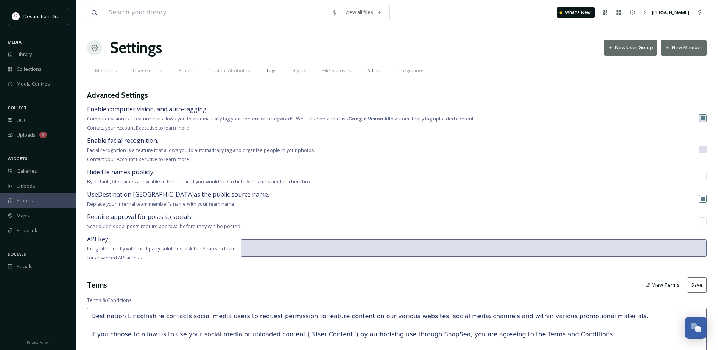
click at [273, 70] on span "Tags" at bounding box center [271, 70] width 11 height 7
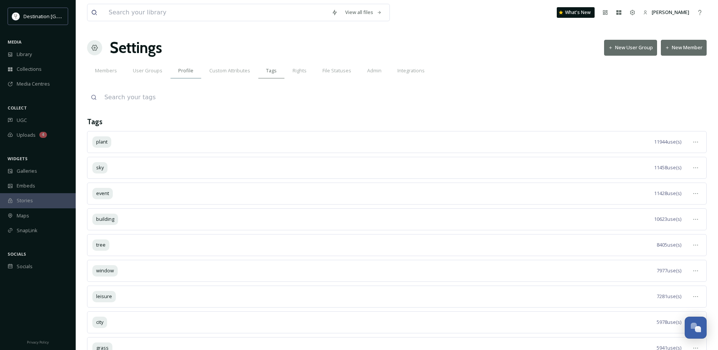
click at [187, 75] on div "Profile" at bounding box center [185, 71] width 31 height 16
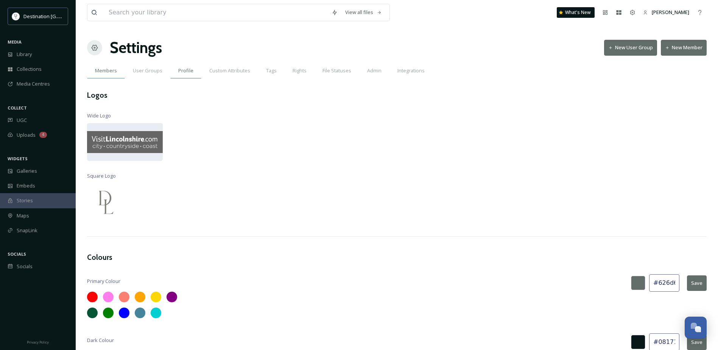
click at [104, 70] on span "Members" at bounding box center [106, 70] width 22 height 7
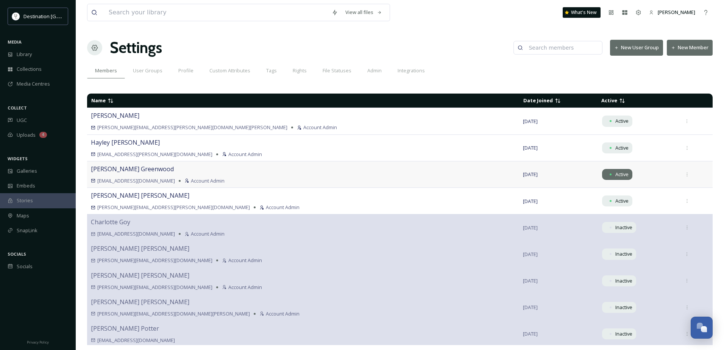
click at [602, 171] on div "Active" at bounding box center [617, 174] width 30 height 11
click at [684, 172] on icon at bounding box center [686, 174] width 5 height 5
click at [718, 177] on div "View all files What's New [PERSON_NAME] Settings New User Group New Member Memb…" at bounding box center [400, 175] width 648 height 350
click at [418, 80] on div "View all files What's New [PERSON_NAME] Settings New User Group New Member Memb…" at bounding box center [400, 175] width 648 height 350
click at [34, 50] on div "Library" at bounding box center [38, 54] width 76 height 15
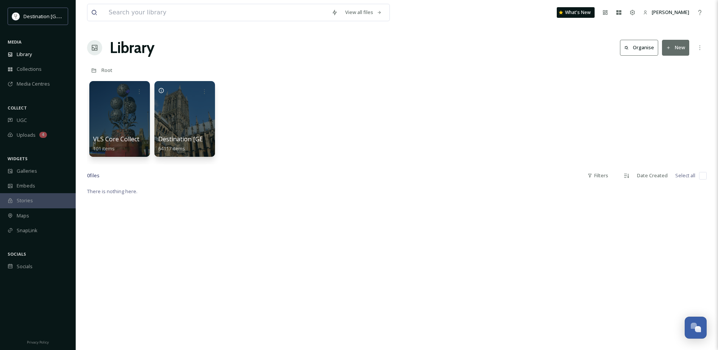
click at [671, 48] on icon at bounding box center [668, 47] width 5 height 5
click at [672, 65] on span "File Upload" at bounding box center [672, 65] width 25 height 7
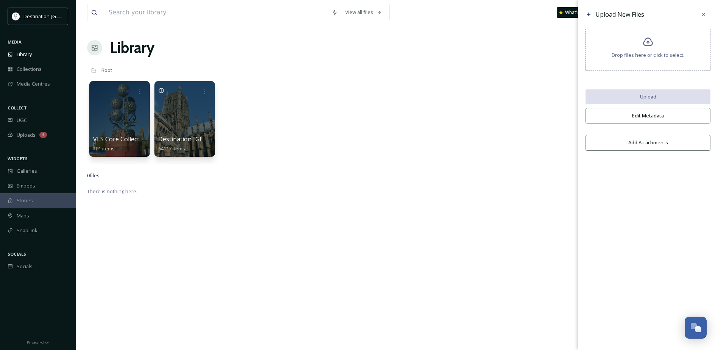
click at [667, 50] on div "Drop files here or click to select." at bounding box center [647, 50] width 125 height 42
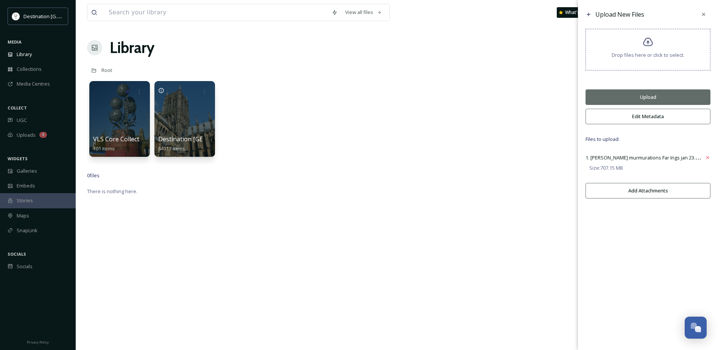
click at [651, 98] on button "Upload" at bounding box center [647, 97] width 125 height 16
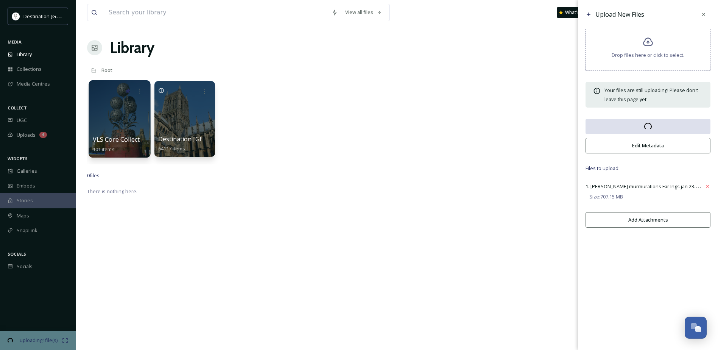
click at [116, 118] on div at bounding box center [120, 118] width 62 height 77
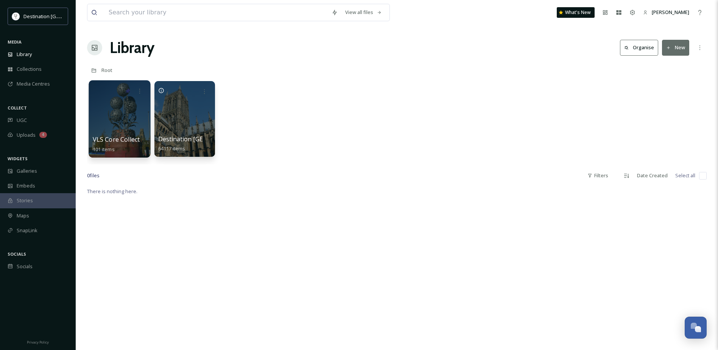
click at [121, 115] on div at bounding box center [120, 118] width 62 height 77
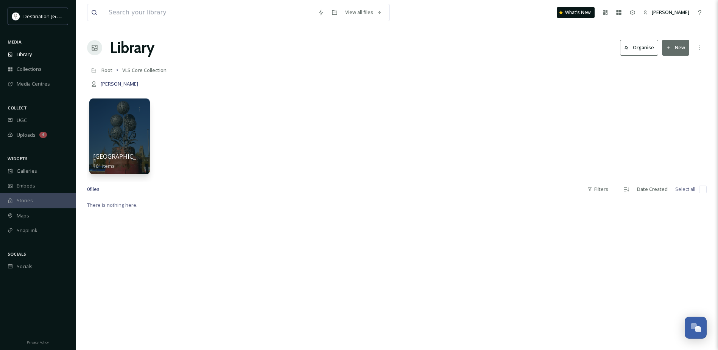
click at [677, 48] on button "New" at bounding box center [675, 48] width 27 height 16
click at [663, 90] on div "Folder" at bounding box center [667, 94] width 43 height 15
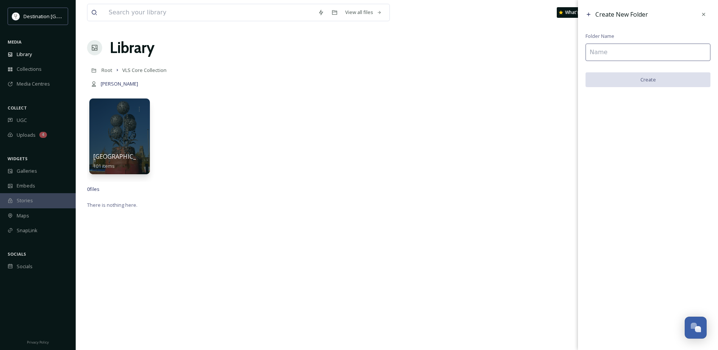
click at [603, 54] on input at bounding box center [647, 52] width 125 height 17
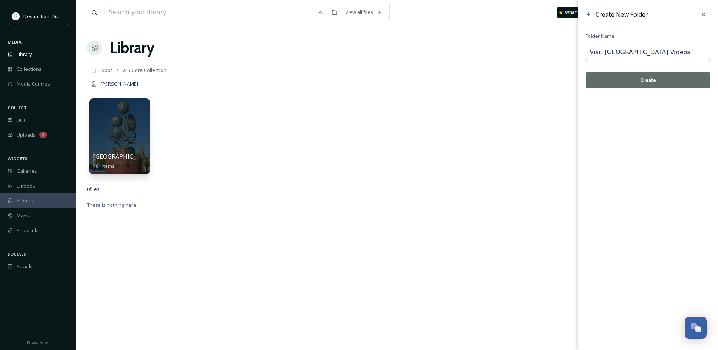
type input "Visit [GEOGRAPHIC_DATA] Videos"
click at [691, 85] on button "Create" at bounding box center [647, 80] width 125 height 16
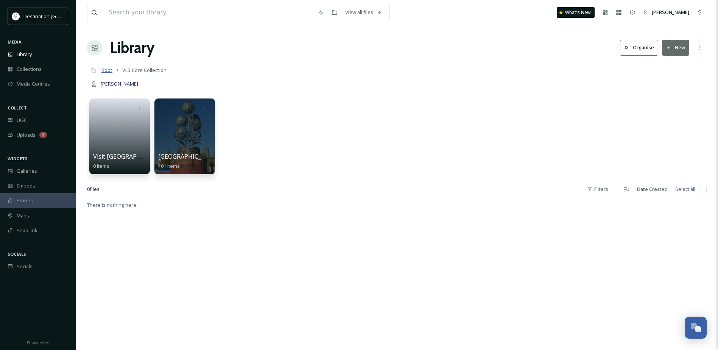
click at [105, 71] on span "Root" at bounding box center [106, 70] width 11 height 7
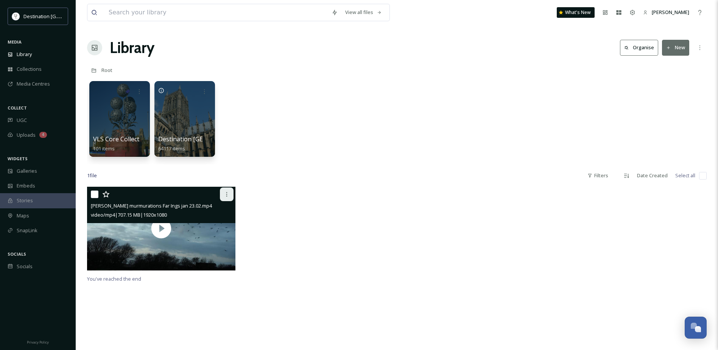
click at [226, 195] on icon at bounding box center [227, 194] width 6 height 6
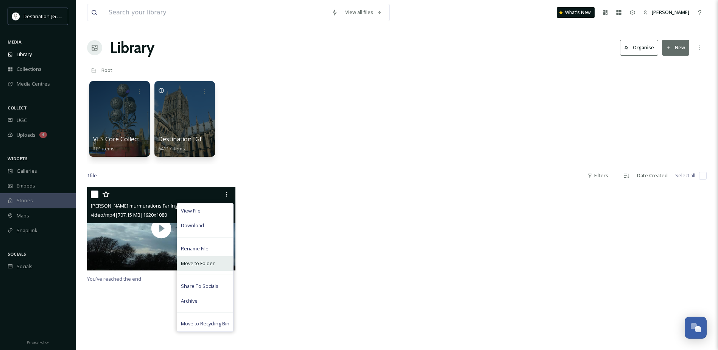
click at [205, 261] on span "Move to Folder" at bounding box center [198, 263] width 34 height 7
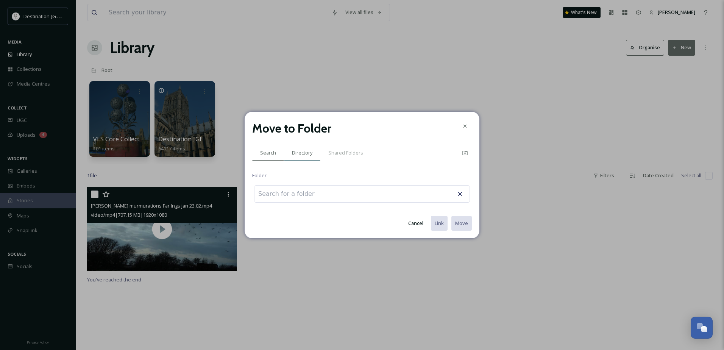
click at [307, 157] on div "Directory" at bounding box center [302, 153] width 36 height 16
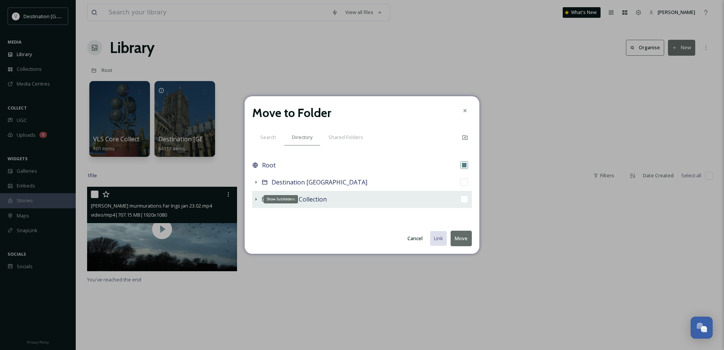
click at [257, 201] on icon at bounding box center [256, 199] width 6 height 6
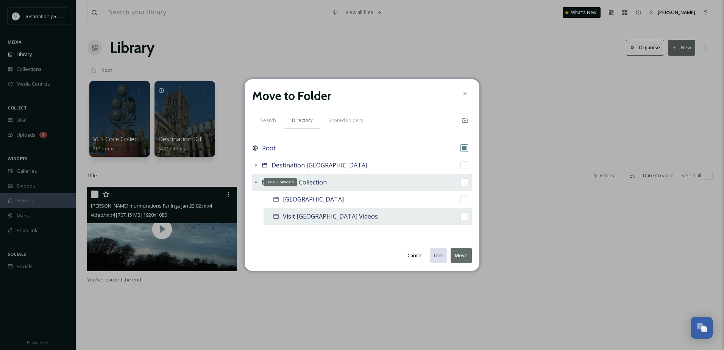
click at [465, 217] on input "checkbox" at bounding box center [464, 216] width 8 height 8
checkbox input "true"
checkbox input "false"
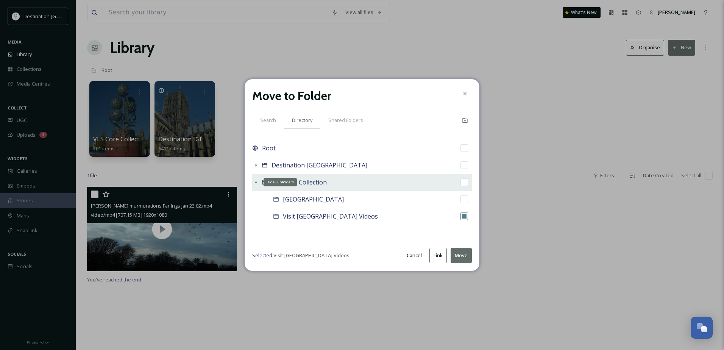
click at [464, 256] on button "Move" at bounding box center [460, 255] width 21 height 16
